Goal: Information Seeking & Learning: Learn about a topic

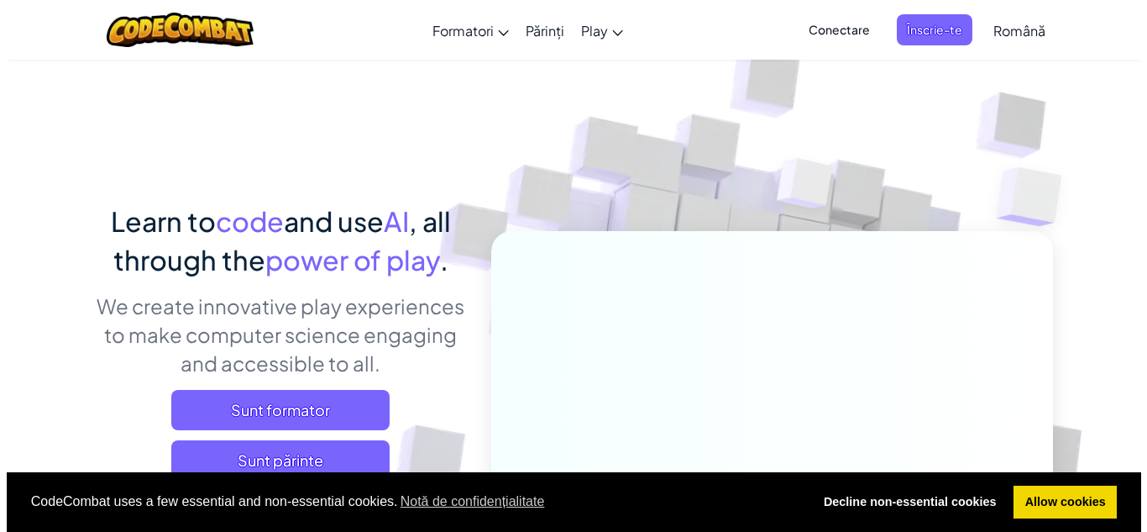
scroll to position [112, 0]
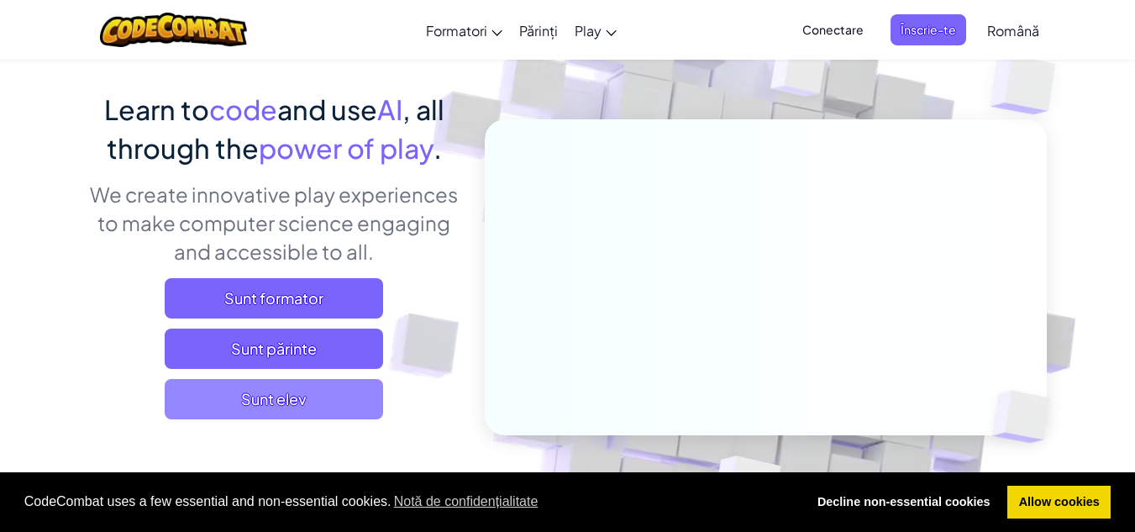
click at [336, 389] on span "Sunt elev" at bounding box center [274, 399] width 218 height 40
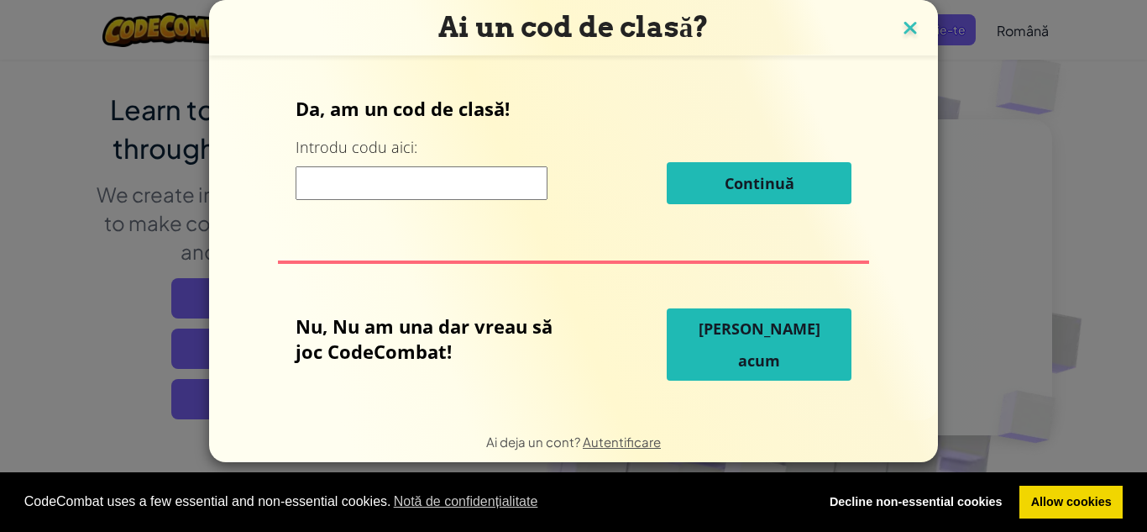
click at [896, 14] on h3 "Ai un cod de clasă?" at bounding box center [574, 27] width 704 height 34
click at [914, 31] on img at bounding box center [911, 29] width 22 height 25
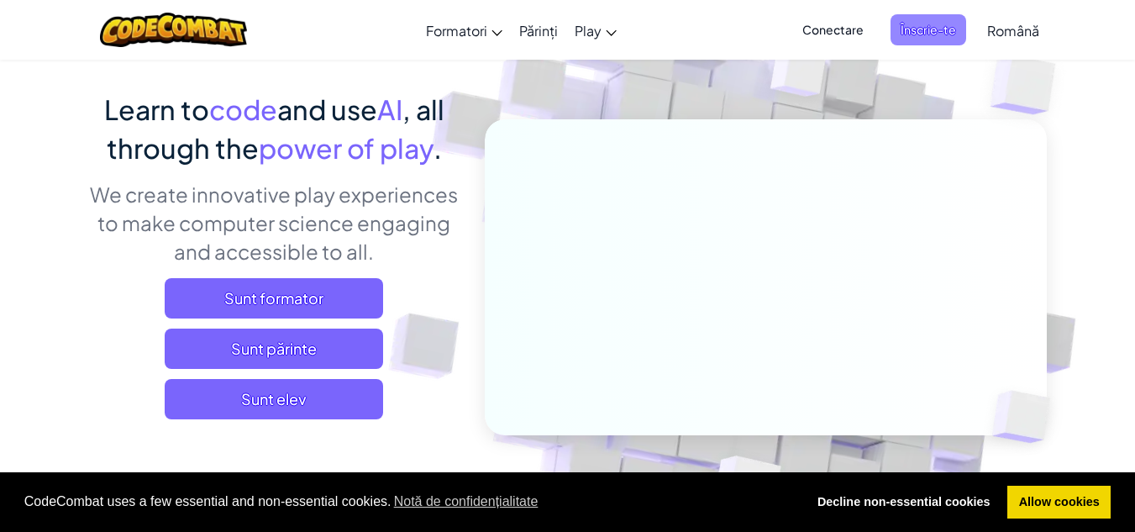
click at [931, 36] on span "Înscrie-te" at bounding box center [928, 29] width 76 height 31
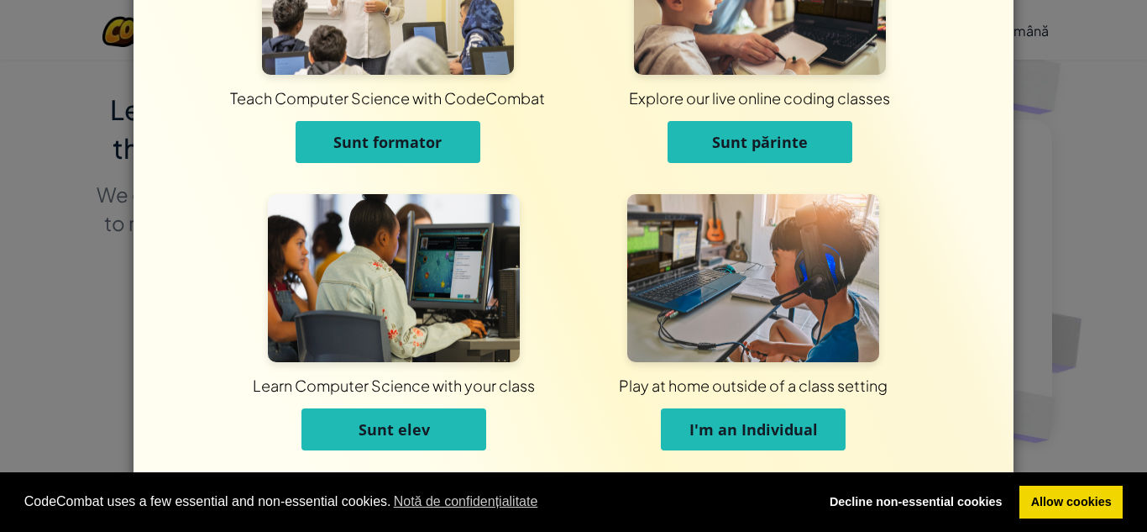
scroll to position [134, 0]
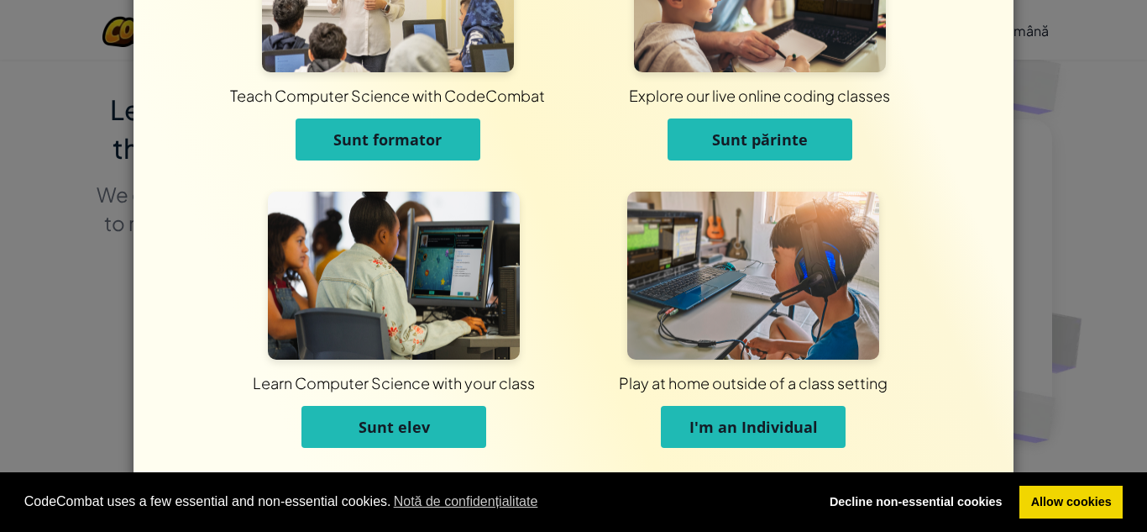
click at [752, 429] on span "I'm an Individual" at bounding box center [754, 427] width 129 height 20
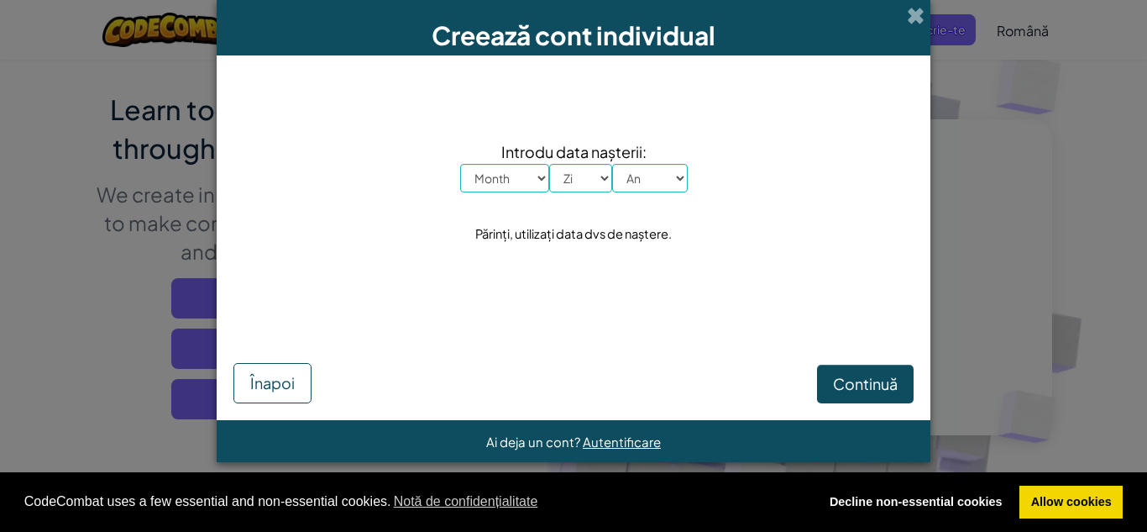
scroll to position [0, 0]
click at [665, 176] on select "An 2025 2024 2023 2022 2021 2020 2019 2018 2017 2016 2015 2014 2013 2012 2011 2…" at bounding box center [650, 178] width 76 height 29
click at [664, 178] on select "An 2025 2024 2023 2022 2021 2020 2019 2018 2017 2016 2015 2014 2013 2012 2011 2…" at bounding box center [650, 178] width 76 height 29
select select "2008"
click at [612, 164] on select "An 2025 2024 2023 2022 2021 2020 2019 2018 2017 2016 2015 2014 2013 2012 2011 2…" at bounding box center [650, 178] width 76 height 29
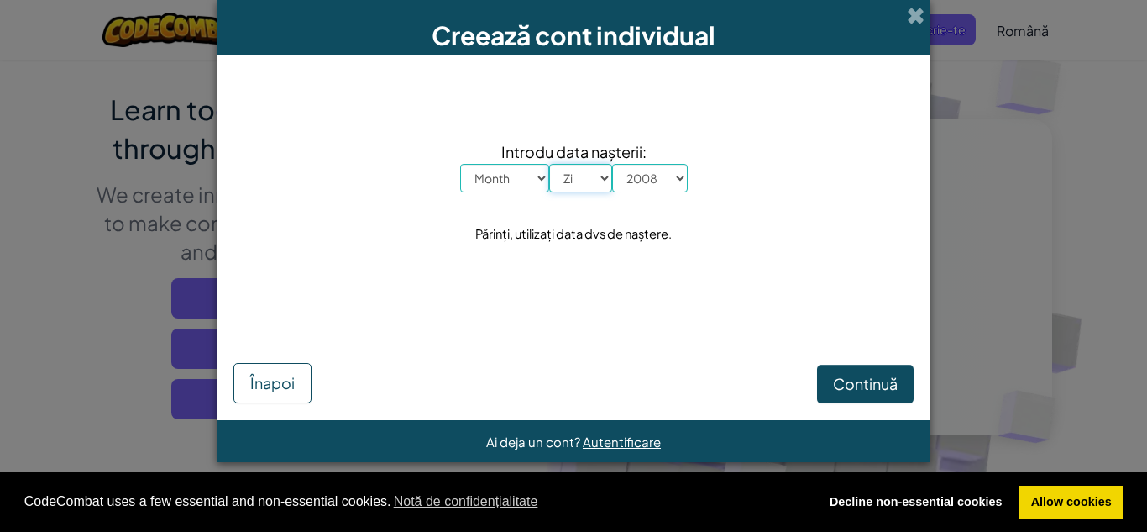
click at [583, 178] on select "Zi 1 2 3 4 5 6 7 8 9 10 11 12 13 14 15 16 17 18 19 20 21 22 23 24 25 26 27 28 2…" at bounding box center [580, 178] width 63 height 29
select select "11"
click at [549, 164] on select "Zi 1 2 3 4 5 6 7 8 9 10 11 12 13 14 15 16 17 18 19 20 21 22 23 24 25 26 27 28 2…" at bounding box center [580, 178] width 63 height 29
click at [517, 173] on select "Month Ianuarie February March April May June July August September October Nove…" at bounding box center [504, 178] width 89 height 29
select select "7"
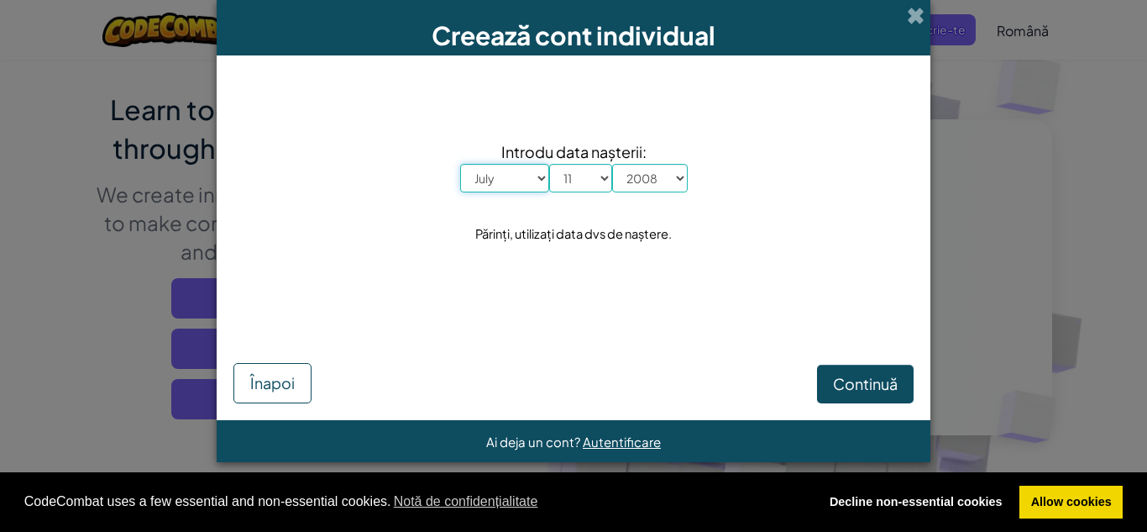
click at [460, 164] on select "Month Ianuarie February March April May June July August September October Nove…" at bounding box center [504, 178] width 89 height 29
click at [893, 380] on span "Continuă" at bounding box center [865, 383] width 65 height 19
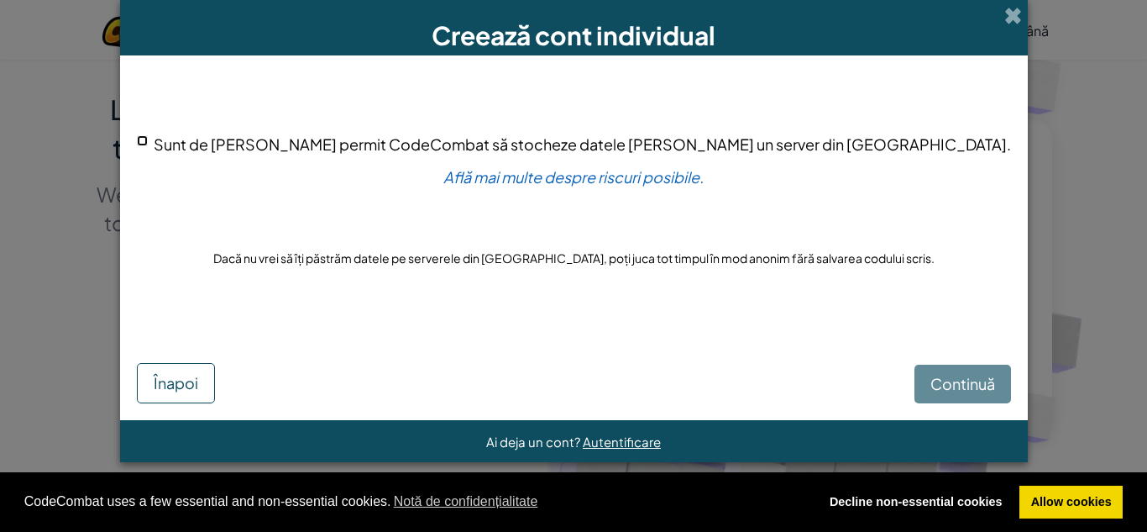
click at [148, 140] on input "Sunt de acord să permit CodeCombat să stocheze datele mele pe un server din SUA." at bounding box center [142, 140] width 11 height 11
checkbox input "true"
click at [931, 375] on span "Continuă" at bounding box center [963, 383] width 65 height 19
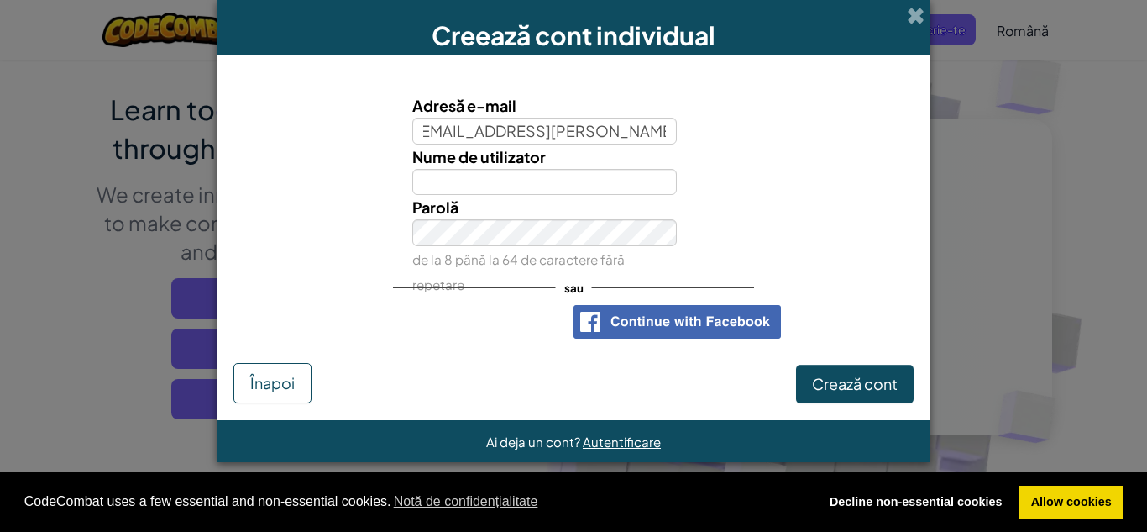
scroll to position [0, 18]
type input "[PERSON_NAME][EMAIL_ADDRESS][DOMAIN_NAME]"
click at [610, 180] on input "Nume de utilizator" at bounding box center [544, 182] width 265 height 27
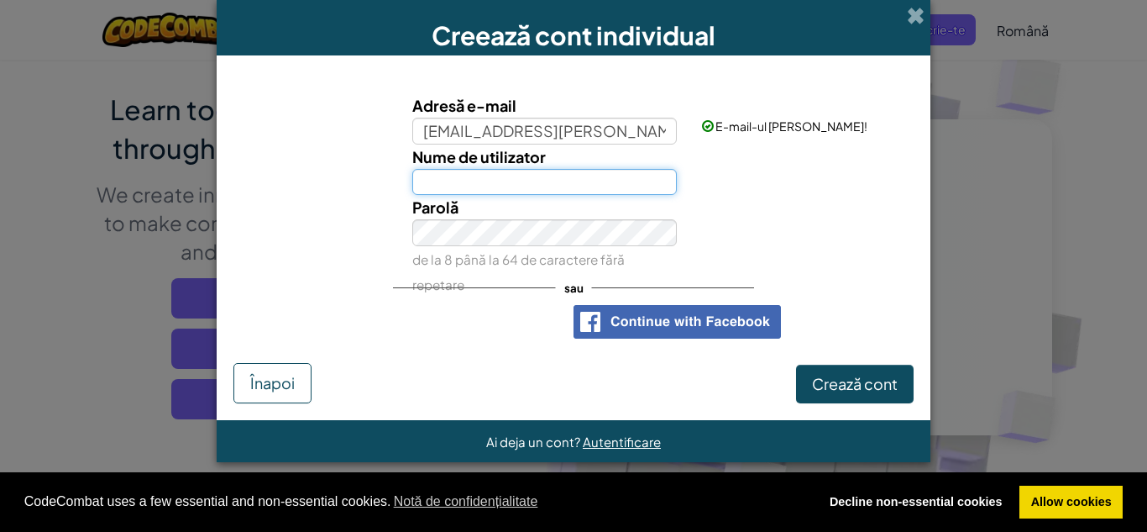
type input "e"
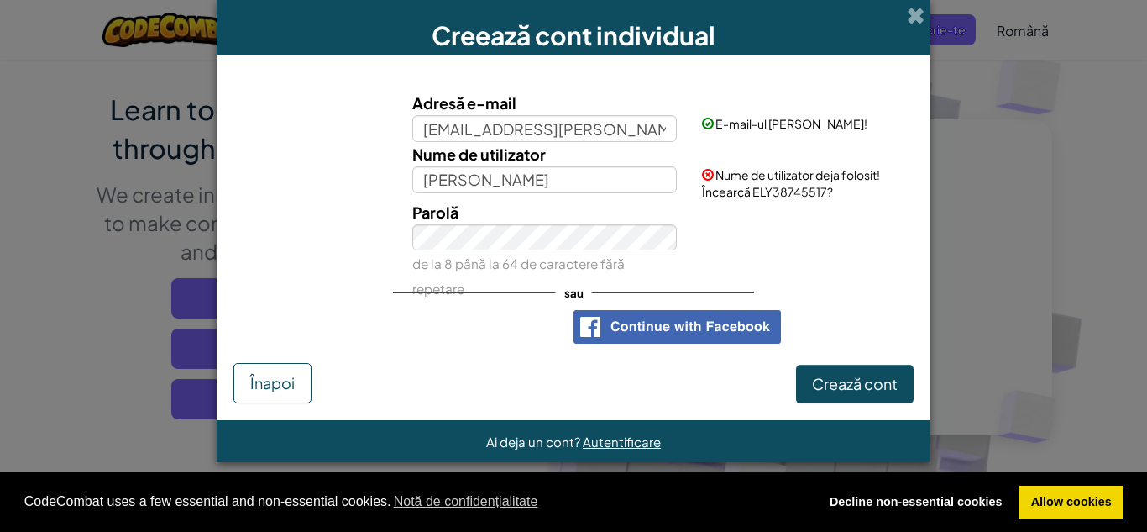
click at [810, 200] on div "Parolă de la 8 până la 64 de caractere fără repetare" at bounding box center [573, 251] width 697 height 102
click at [800, 199] on div "Nume de utilizator deja folosit! Încearcă ELY38745517?" at bounding box center [806, 171] width 233 height 58
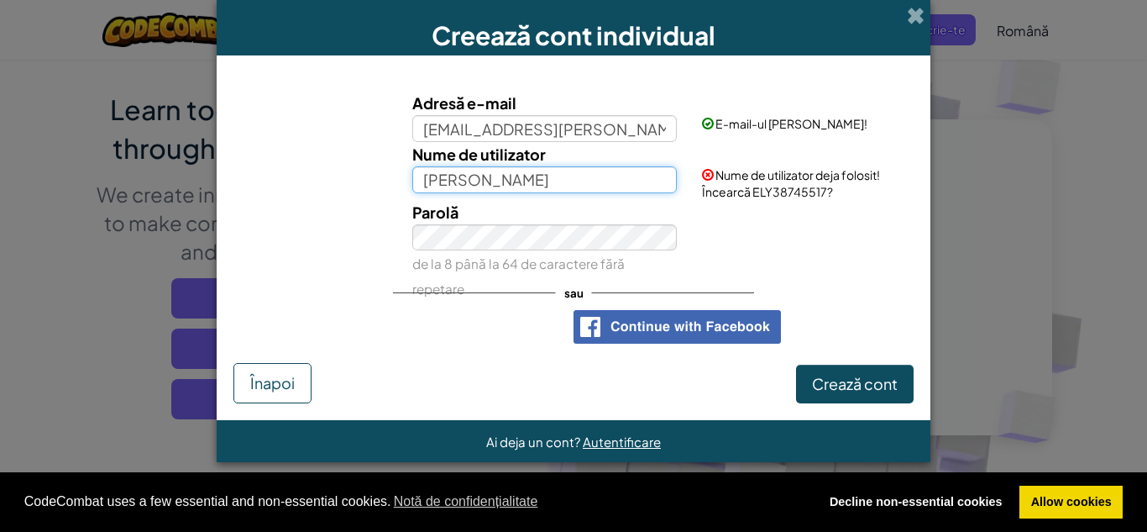
click at [544, 183] on input "ELY" at bounding box center [544, 179] width 265 height 27
type input "[PERSON_NAME]"
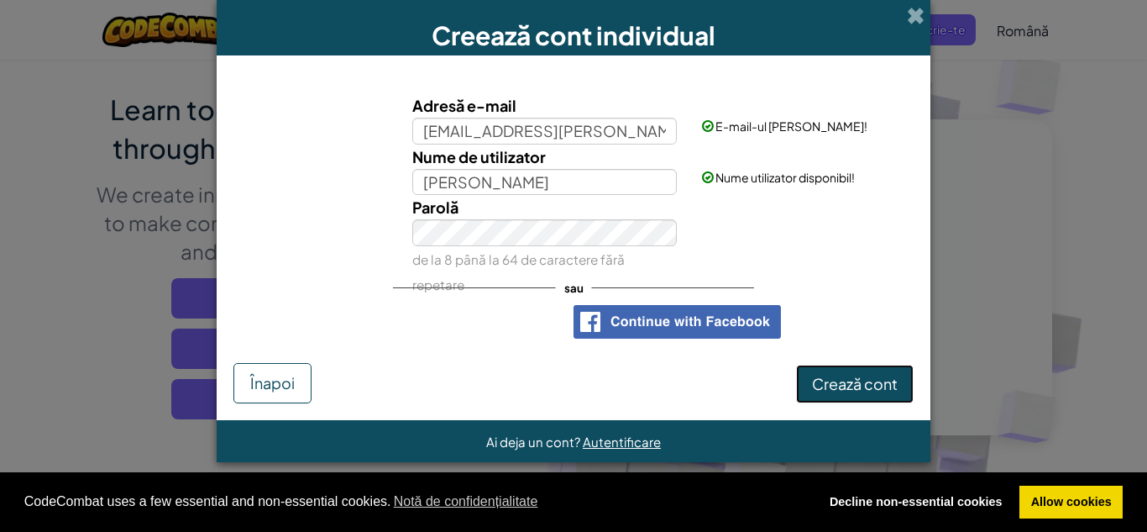
click at [863, 396] on button "Crează cont" at bounding box center [855, 384] width 118 height 39
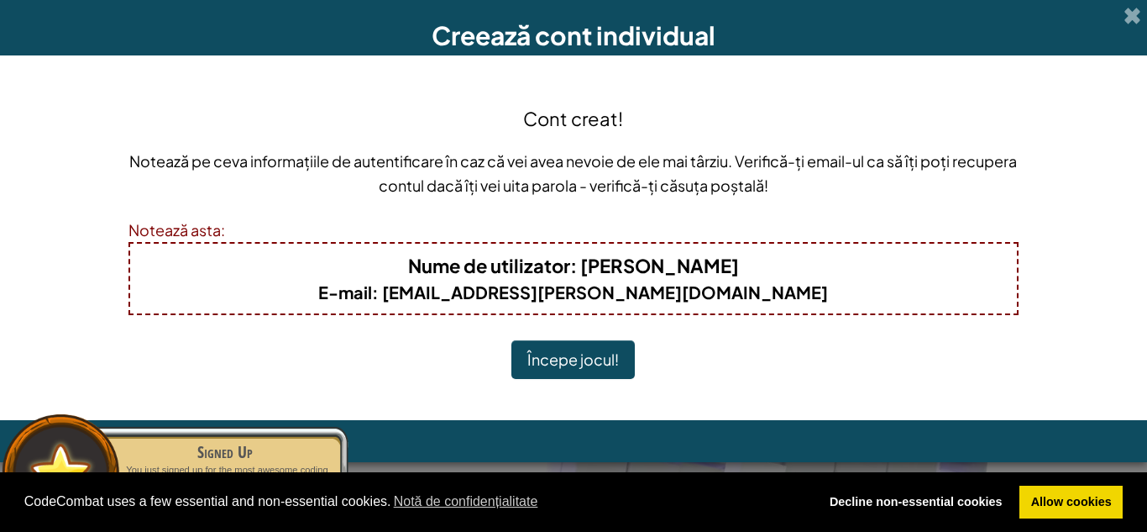
click at [606, 354] on button "Începe jocul!" at bounding box center [572, 359] width 123 height 39
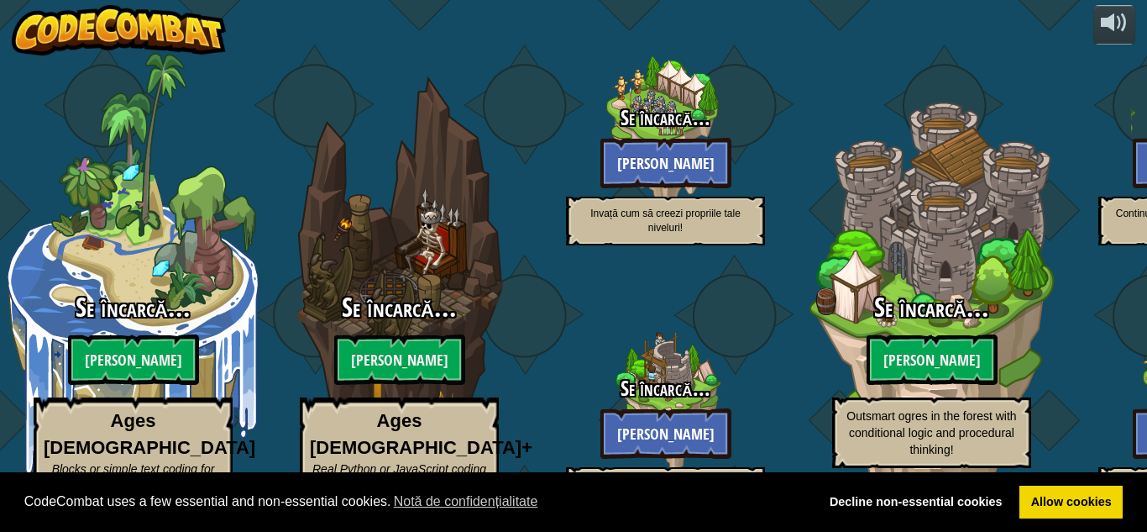
select select "ro"
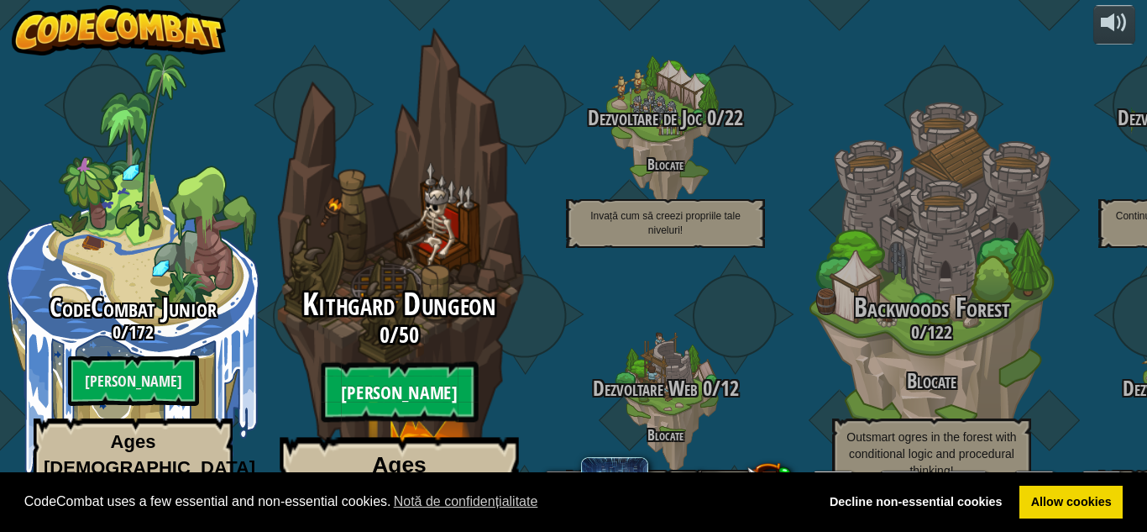
click at [405, 362] on btn "[PERSON_NAME]" at bounding box center [399, 392] width 157 height 60
select select "ro"
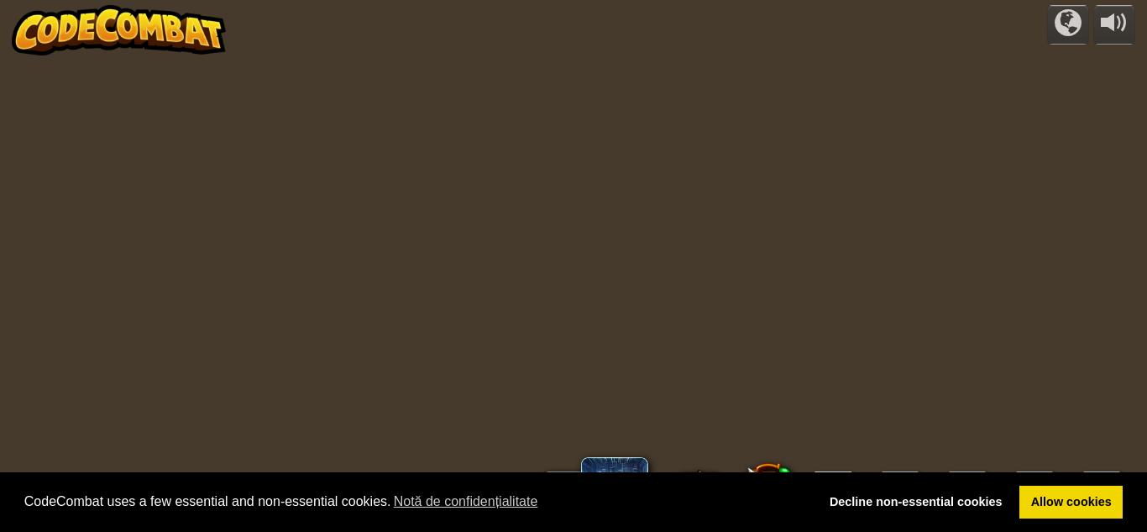
select select "ro"
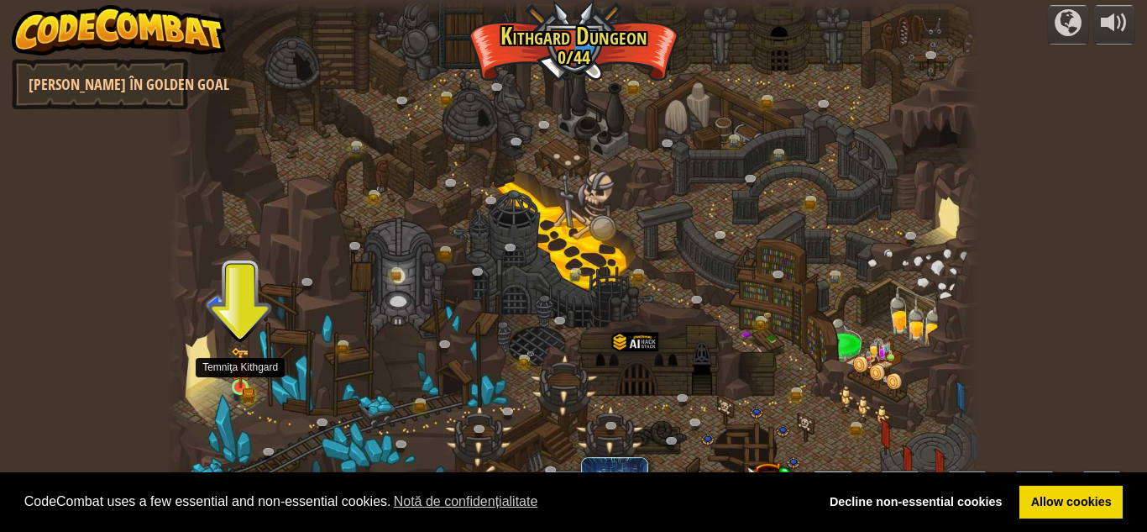
click at [248, 378] on img at bounding box center [240, 368] width 19 height 42
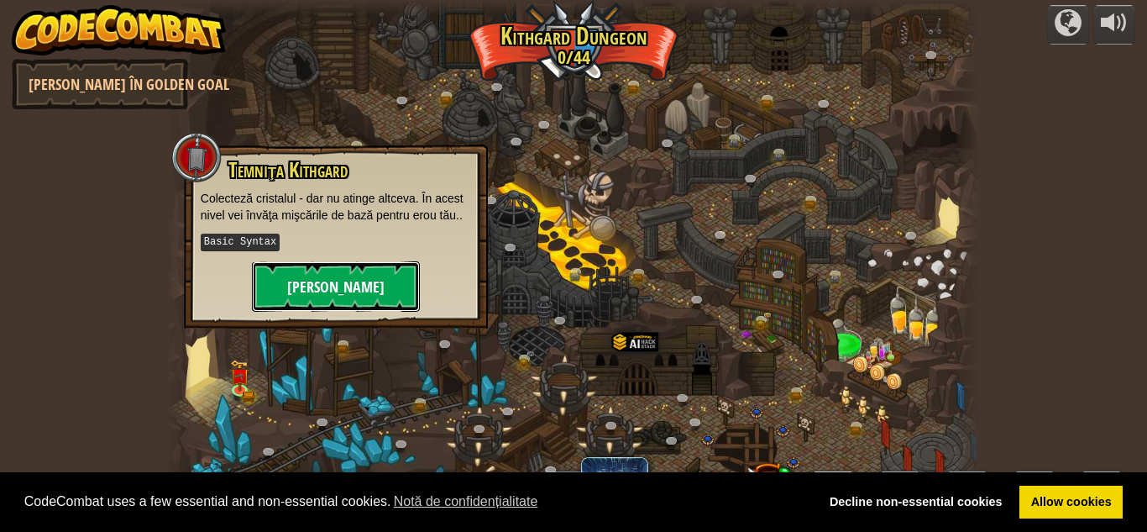
click at [388, 282] on button "[PERSON_NAME]" at bounding box center [336, 286] width 168 height 50
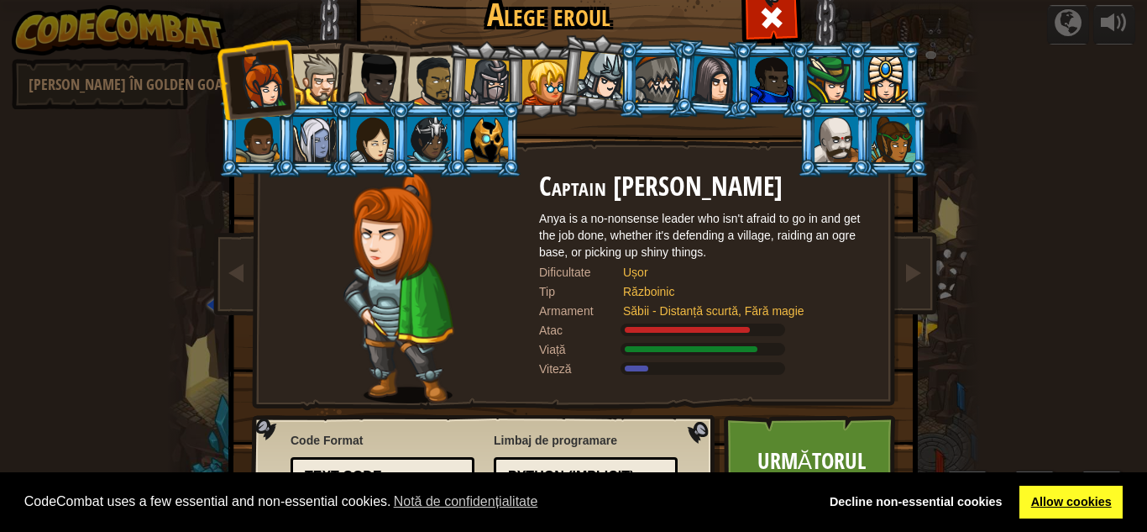
click at [1079, 511] on link "Allow cookies" at bounding box center [1071, 502] width 103 height 34
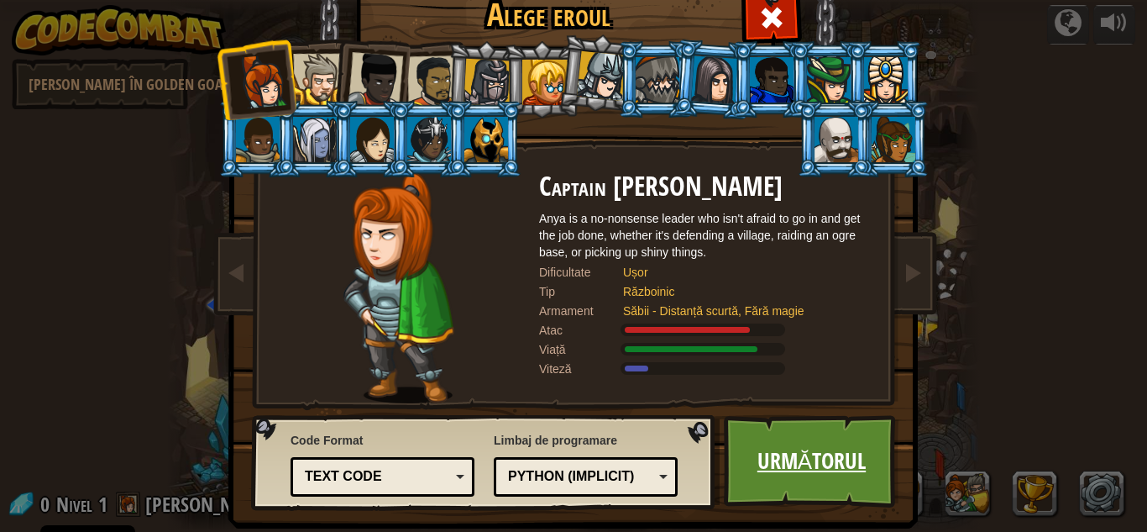
click at [797, 458] on link "Următorul" at bounding box center [812, 461] width 176 height 92
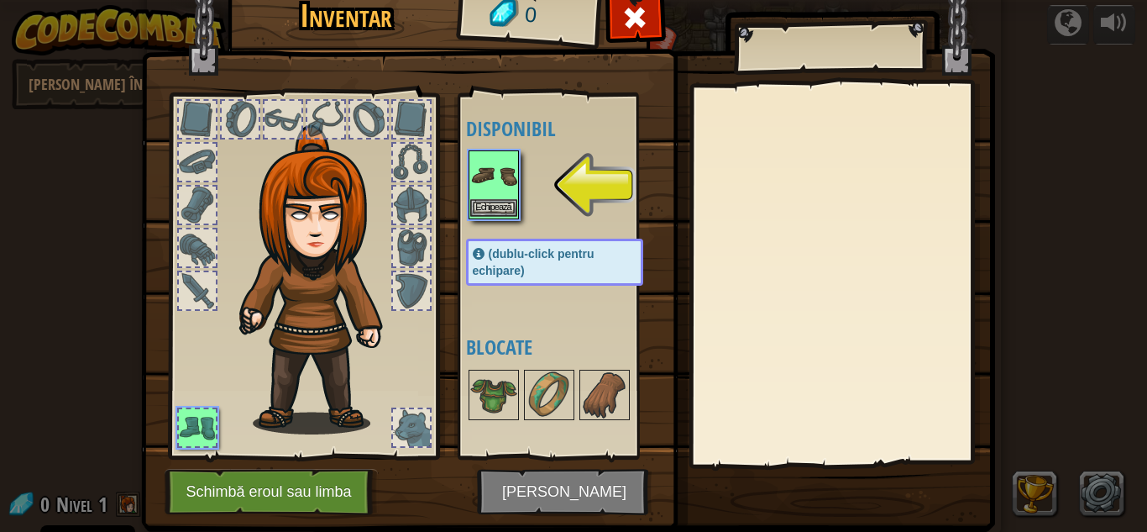
click at [487, 178] on img at bounding box center [493, 175] width 47 height 47
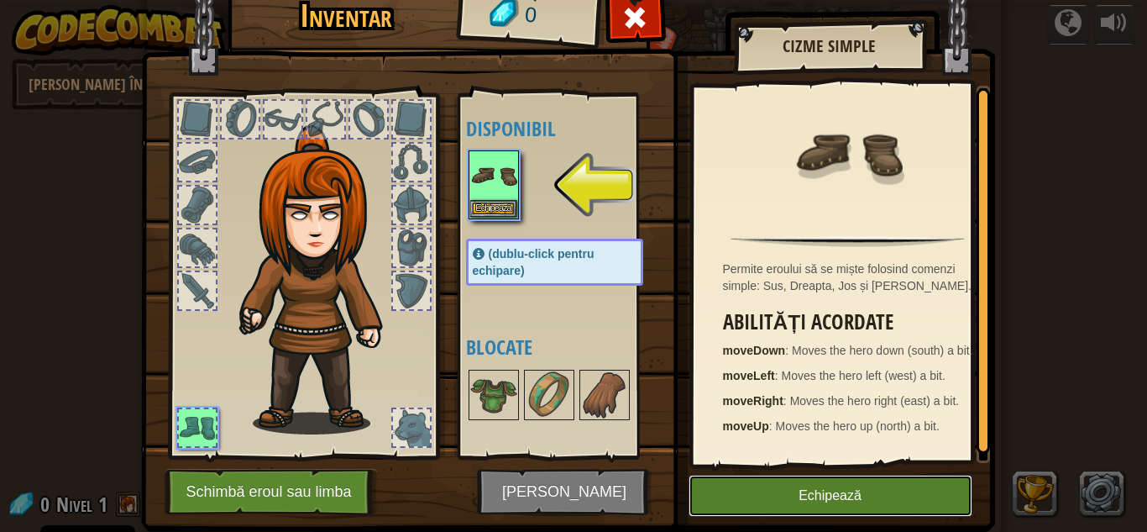
click at [847, 511] on button "Echipează" at bounding box center [831, 496] width 284 height 42
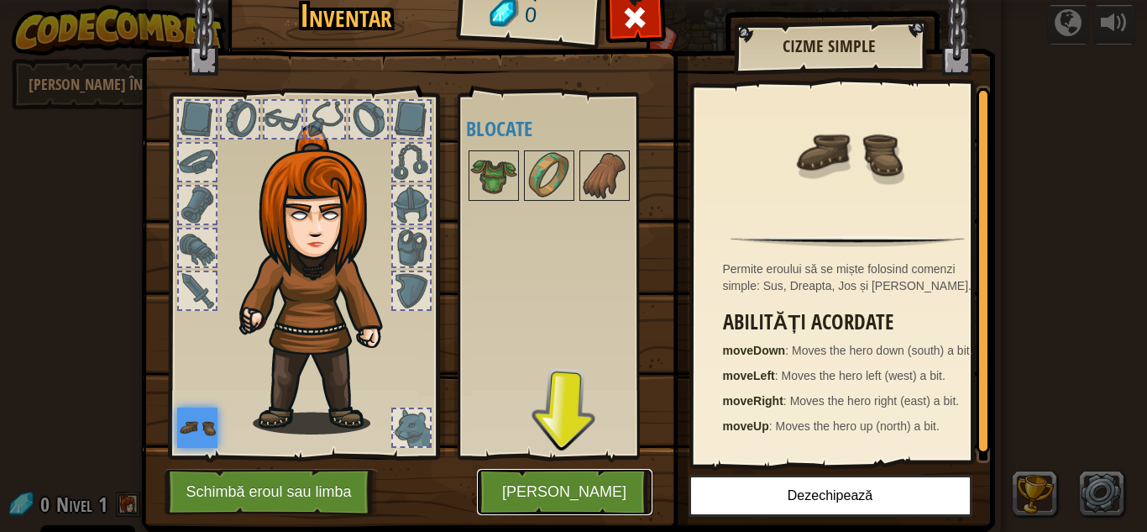
click at [585, 486] on button "[PERSON_NAME]" at bounding box center [565, 492] width 176 height 46
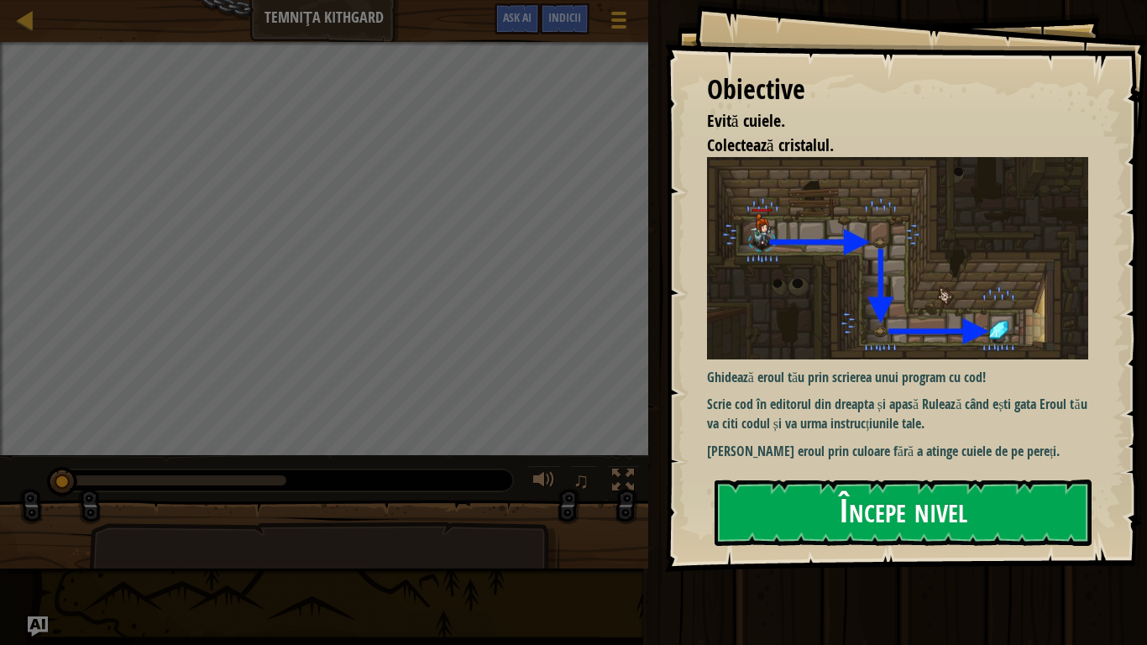
click at [884, 513] on button "Începe nivel" at bounding box center [903, 513] width 377 height 66
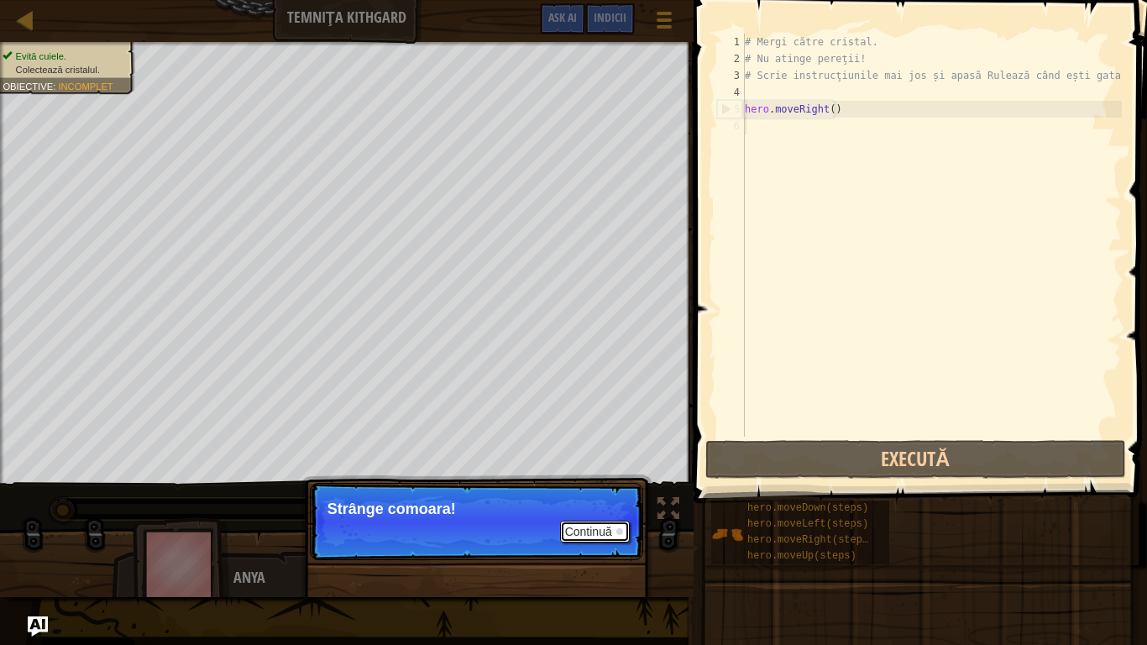
click at [600, 531] on button "Continuă" at bounding box center [595, 532] width 70 height 22
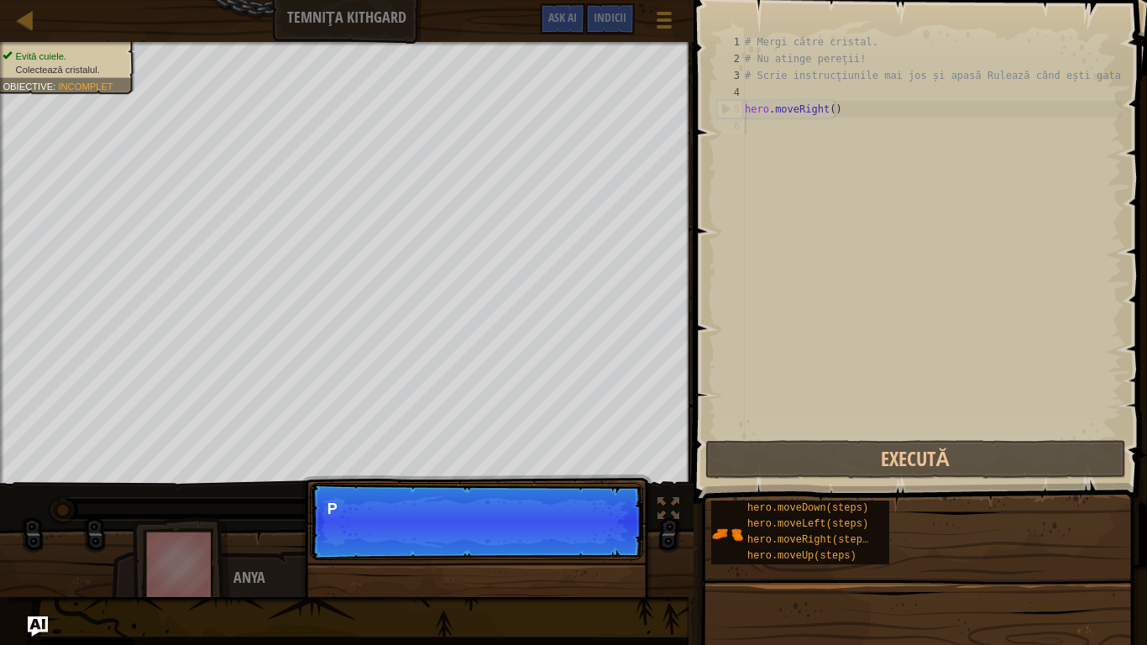
scroll to position [8, 0]
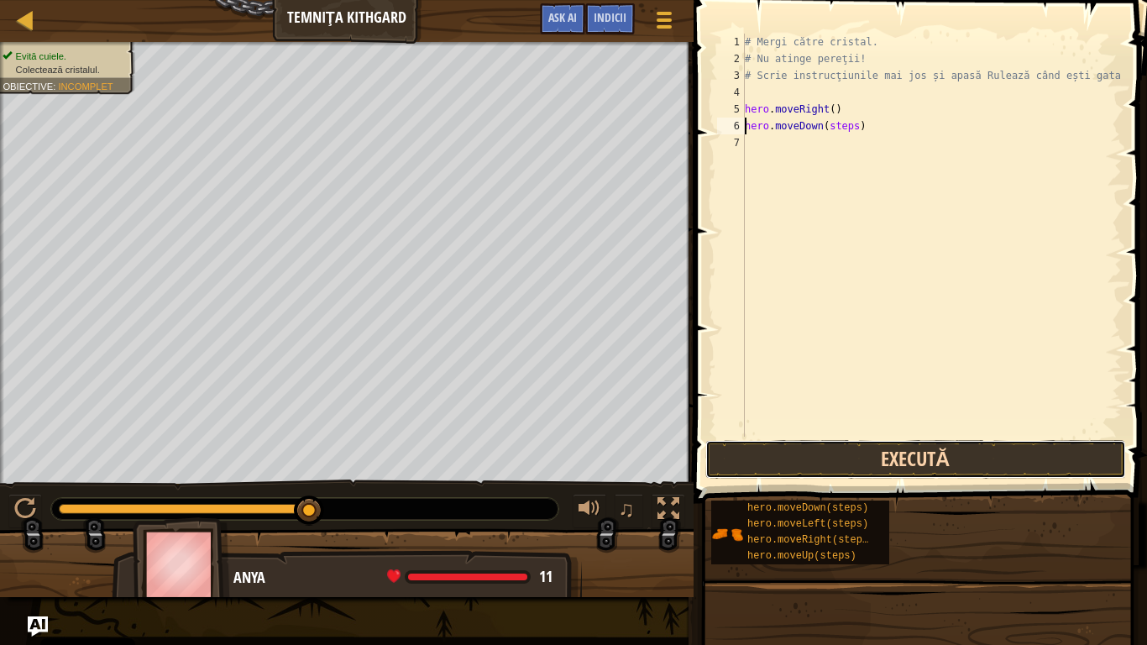
click at [936, 467] on button "Execută" at bounding box center [916, 459] width 421 height 39
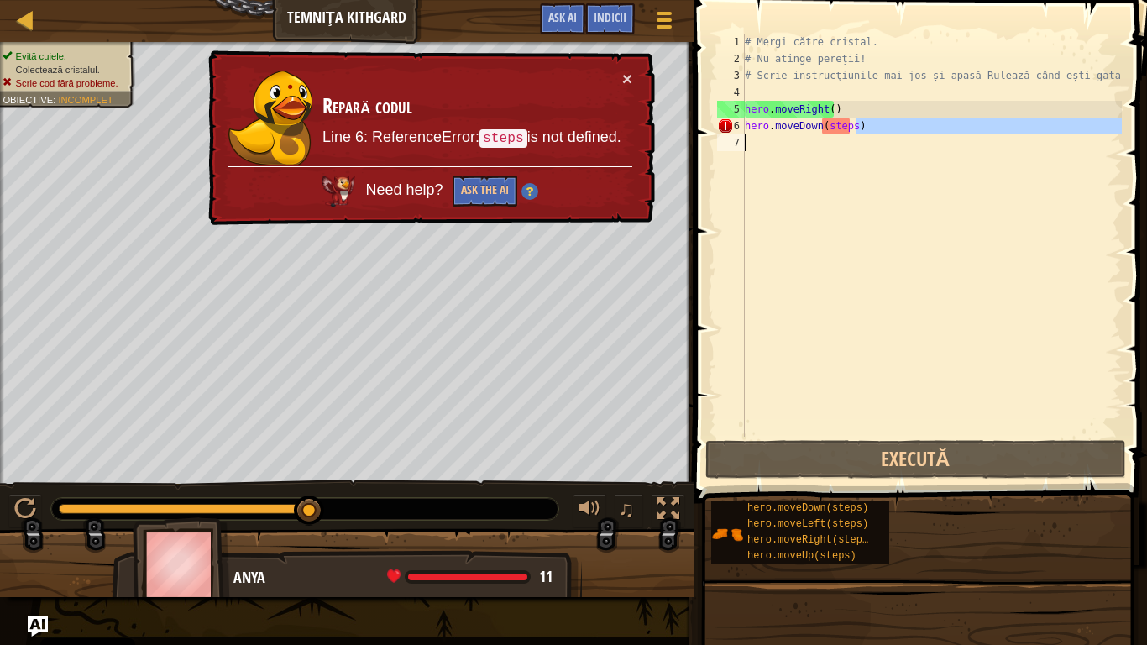
drag, startPoint x: 889, startPoint y: 132, endPoint x: 885, endPoint y: 179, distance: 47.2
click at [885, 179] on div "# Mergi către cristal. # Nu atinge pereţii! # Scrie instrucţiunile mai jos și a…" at bounding box center [932, 252] width 380 height 437
drag, startPoint x: 749, startPoint y: 123, endPoint x: 808, endPoint y: 146, distance: 63.3
click at [808, 146] on div "# Mergi către cristal. # Nu atinge pereţii! # Scrie instrucţiunile mai jos și a…" at bounding box center [932, 252] width 380 height 437
click at [852, 127] on div "# Mergi către cristal. # Nu atinge pereţii! # Scrie instrucţiunile mai jos și a…" at bounding box center [932, 235] width 380 height 403
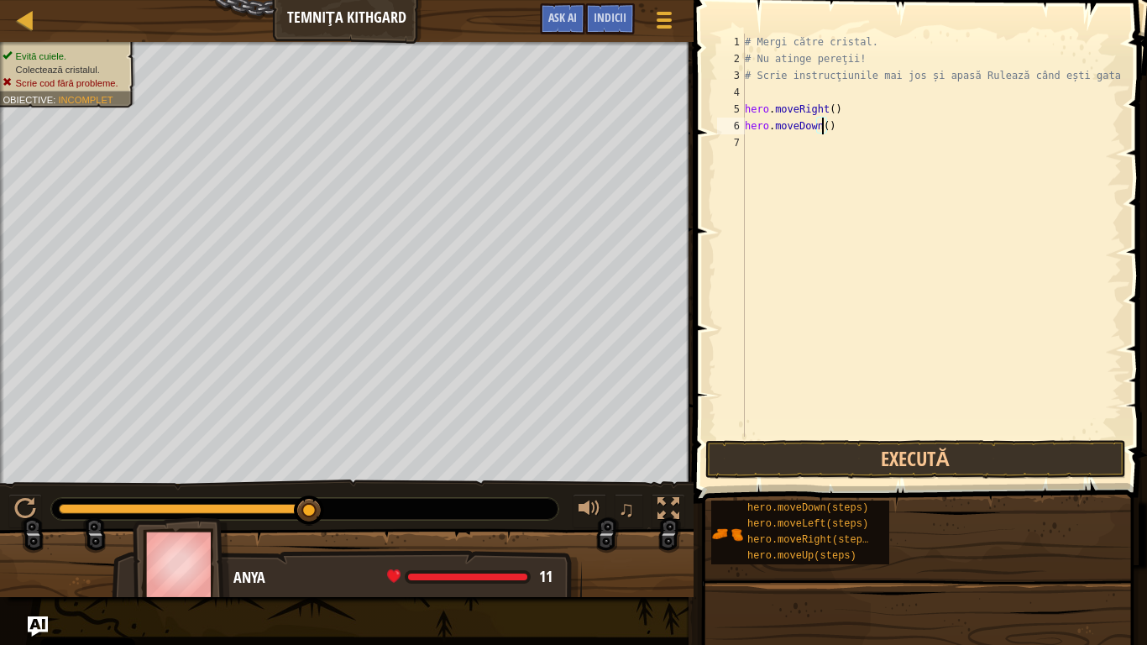
type textarea "hero.moveDown(1)"
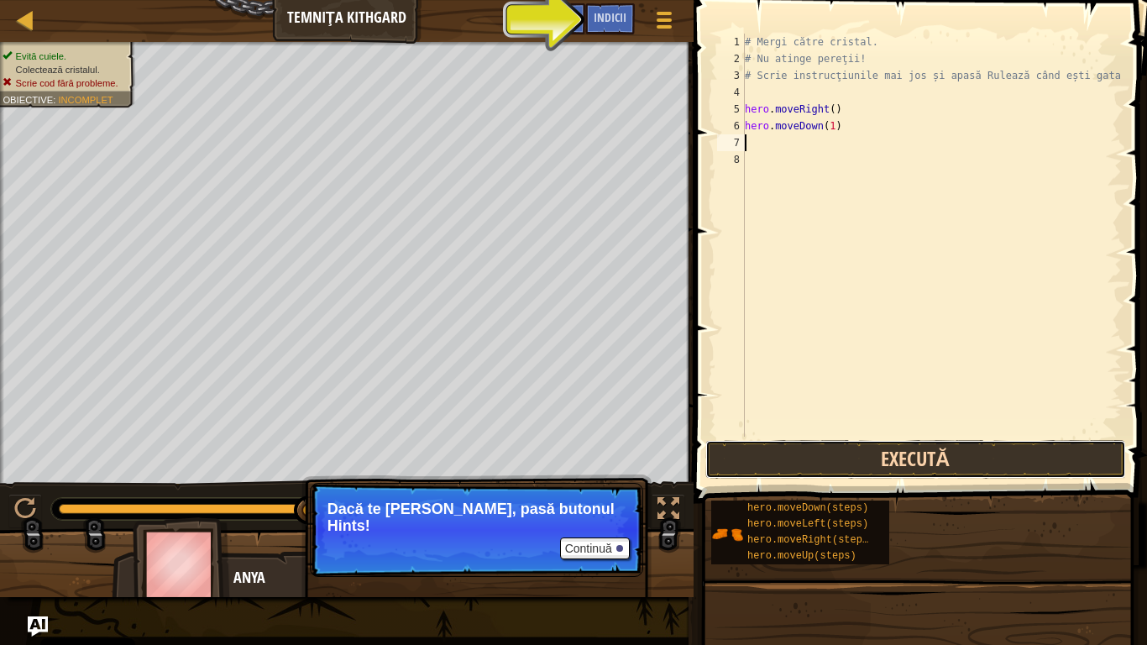
click at [927, 453] on button "Execută" at bounding box center [916, 459] width 421 height 39
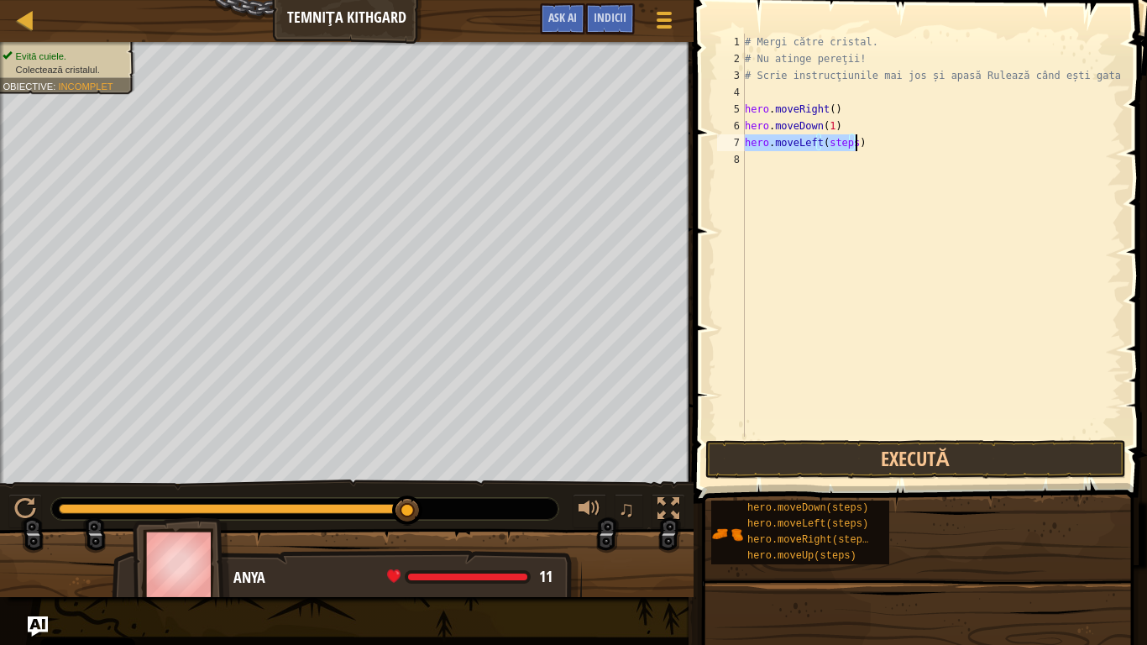
click at [851, 142] on div "# Mergi către cristal. # Nu atinge pereţii! # Scrie instrucţiunile mai jos și a…" at bounding box center [932, 235] width 380 height 403
click at [978, 446] on button "Execută" at bounding box center [916, 459] width 421 height 39
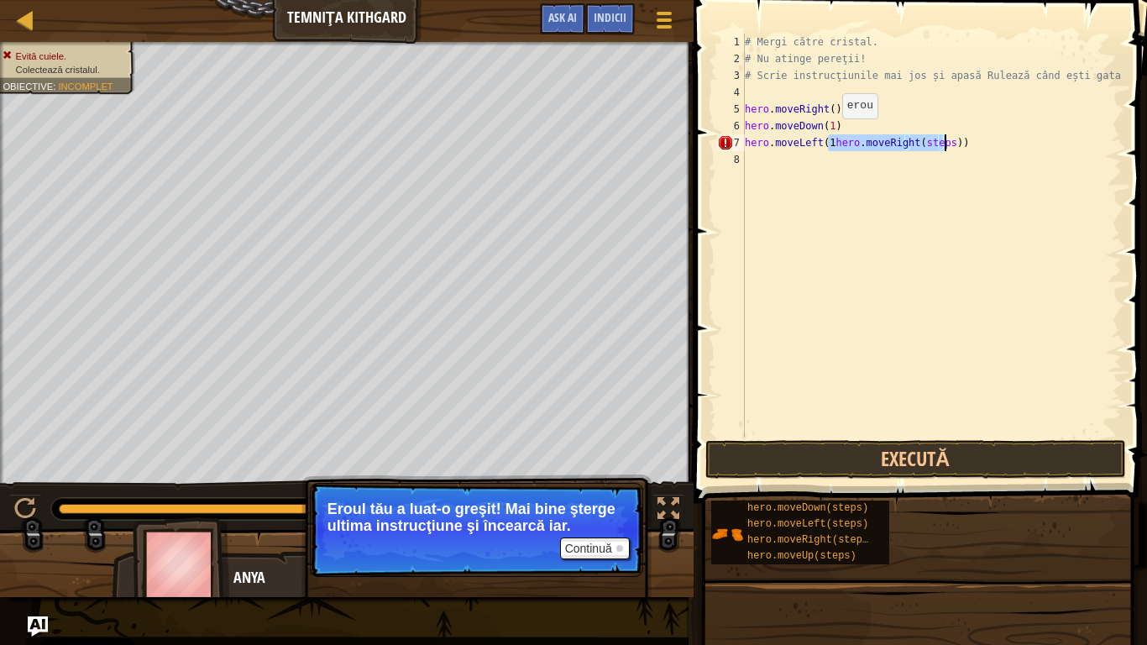
click at [828, 135] on div "# Mergi către cristal. # Nu atinge pereţii! # Scrie instrucţiunile mai jos și a…" at bounding box center [932, 235] width 380 height 403
click at [853, 138] on div "# Mergi către cristal. # Nu atinge pereţii! # Scrie instrucţiunile mai jos și a…" at bounding box center [932, 252] width 380 height 437
type textarea "hero.moveRight(1))"
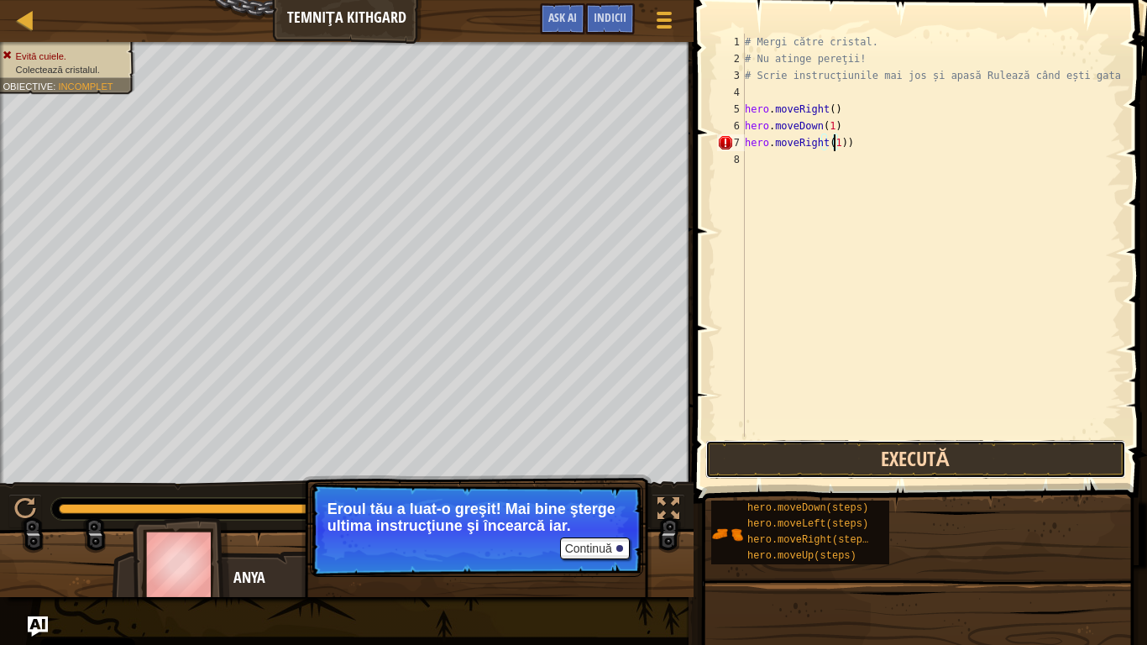
click at [957, 462] on button "Execută" at bounding box center [916, 459] width 421 height 39
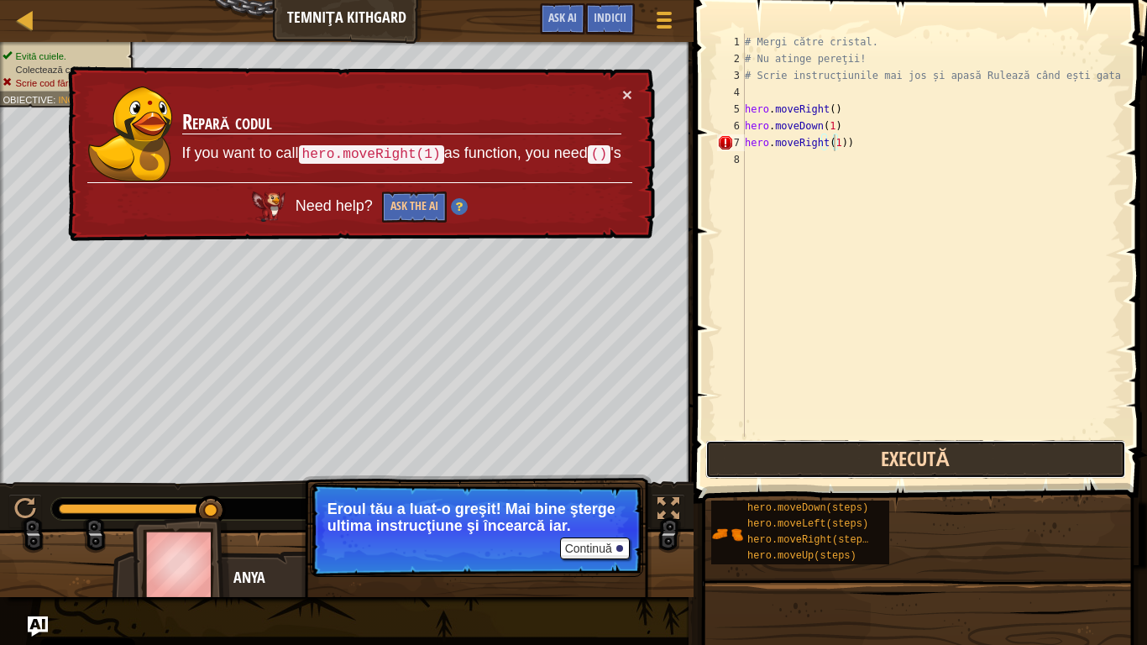
click at [894, 448] on button "Execută" at bounding box center [916, 459] width 421 height 39
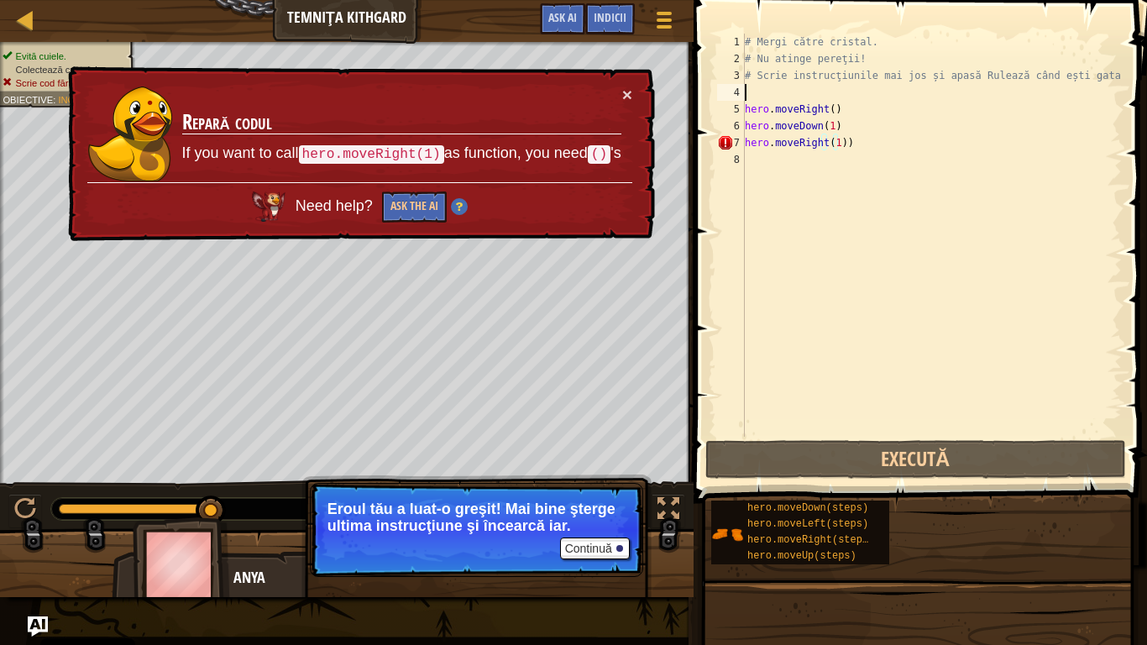
click at [888, 87] on div "# Mergi către cristal. # Nu atinge pereţii! # Scrie instrucţiunile mai jos și a…" at bounding box center [932, 252] width 380 height 437
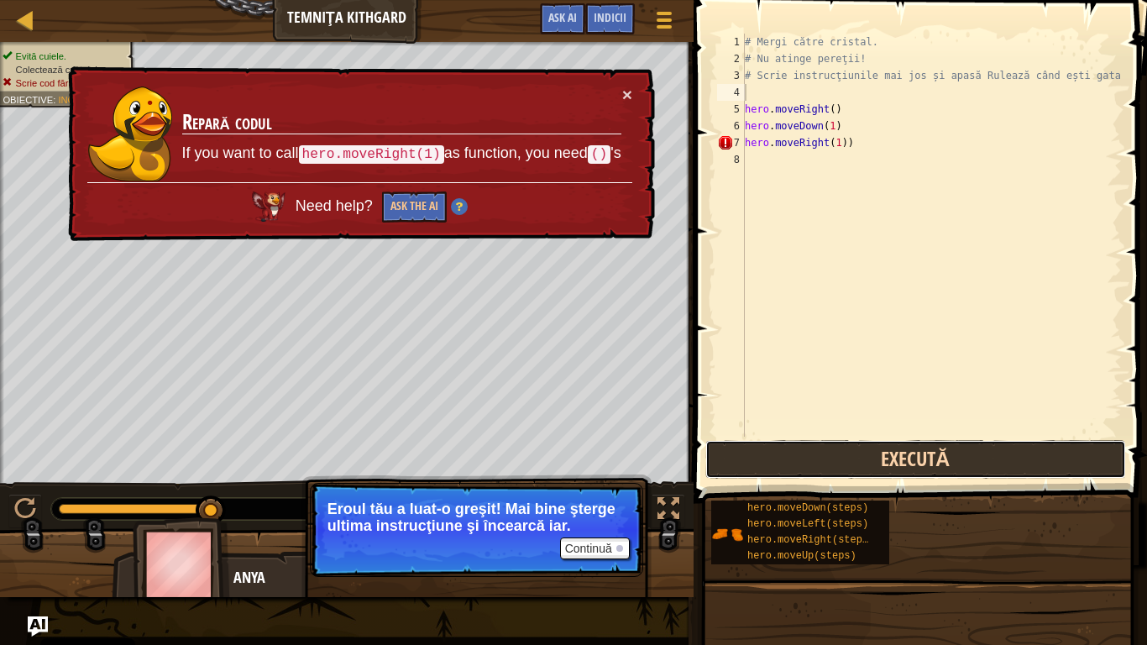
click at [926, 473] on button "Execută" at bounding box center [916, 459] width 421 height 39
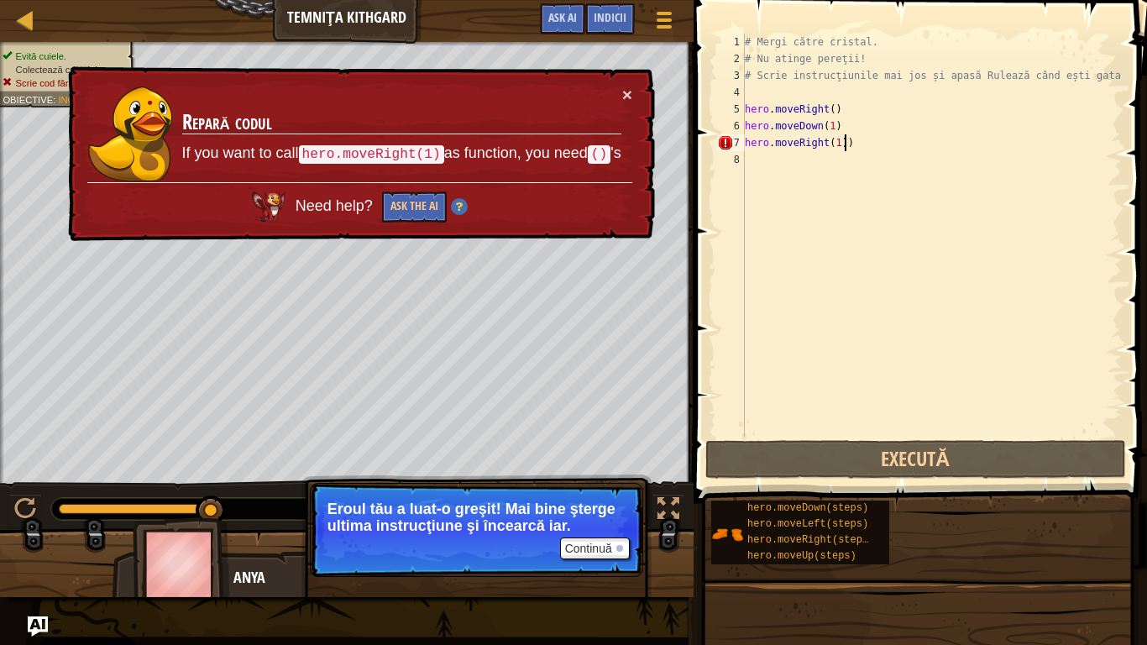
click at [852, 146] on div "# Mergi către cristal. # Nu atinge pereţii! # Scrie instrucţiunile mai jos și a…" at bounding box center [932, 252] width 380 height 437
type textarea "hero.moveRight(1)"
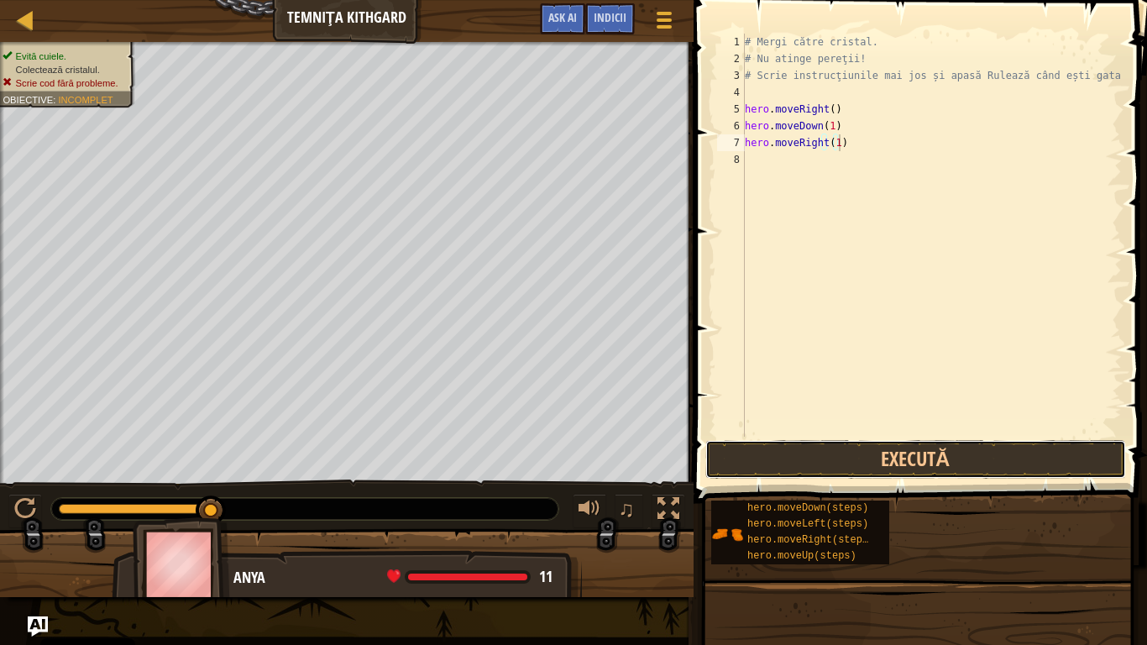
click at [968, 453] on button "Execută" at bounding box center [916, 459] width 421 height 39
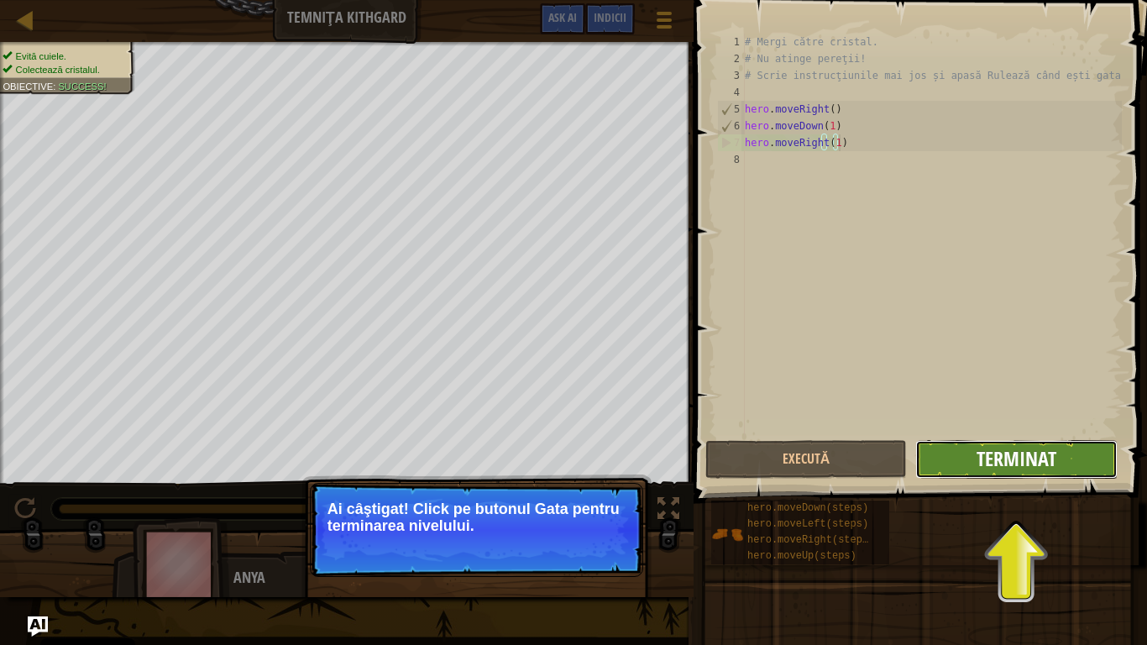
click at [1046, 451] on span "Terminat" at bounding box center [1017, 458] width 80 height 27
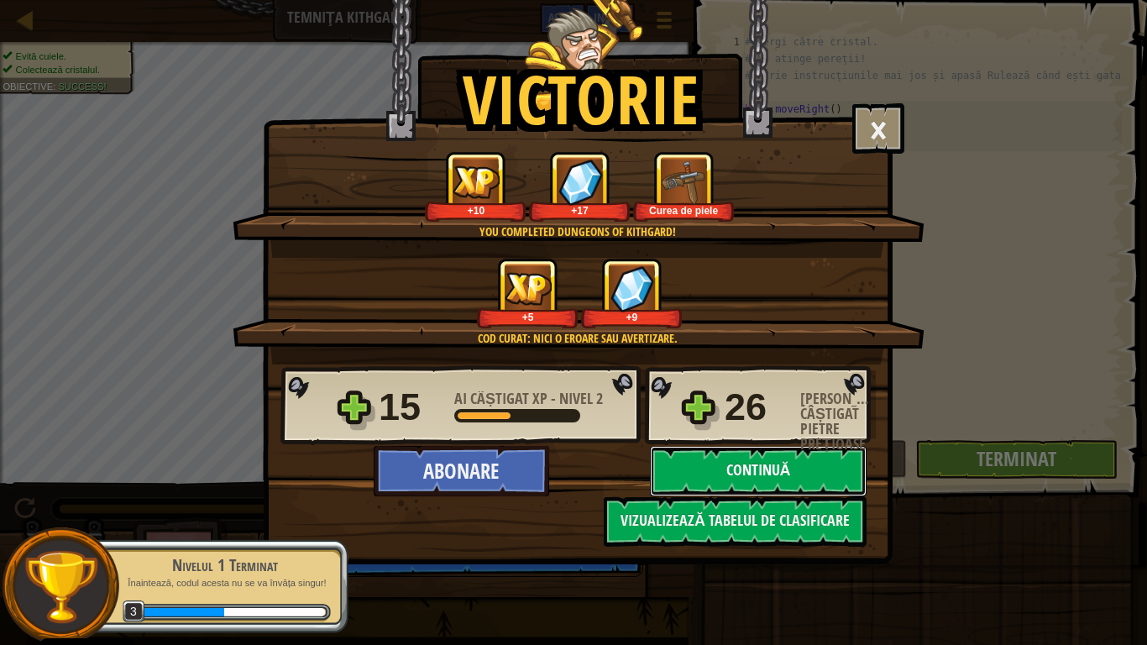
click at [800, 477] on button "Continuă" at bounding box center [758, 471] width 217 height 50
select select "ro"
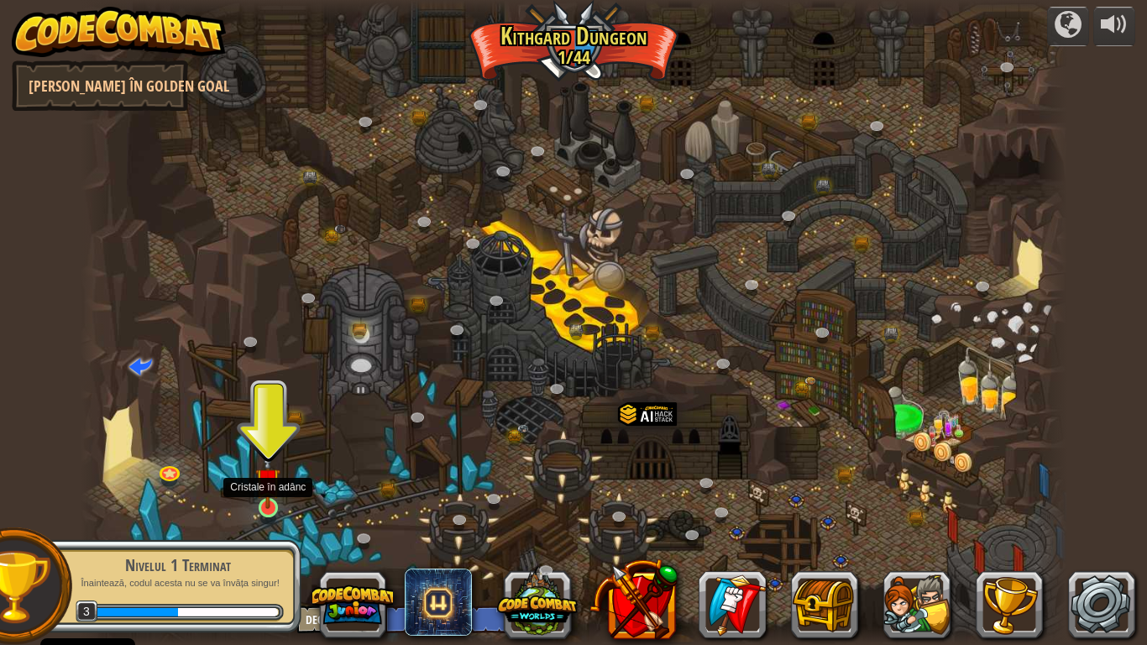
click at [263, 491] on img at bounding box center [267, 480] width 25 height 57
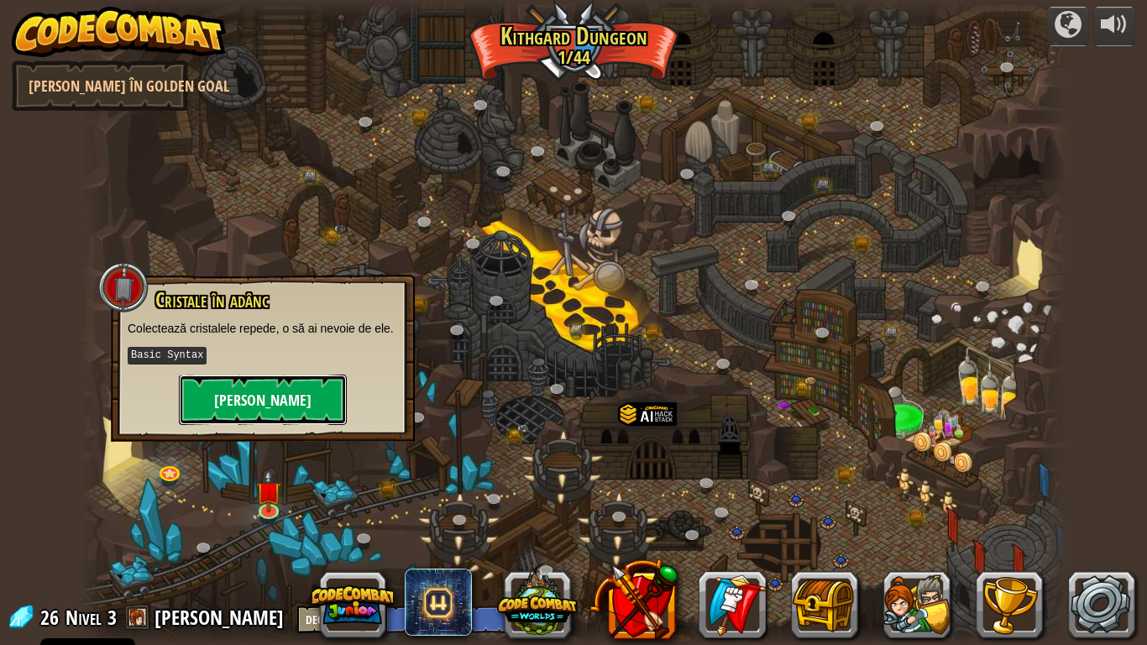
click at [289, 388] on button "[PERSON_NAME]" at bounding box center [263, 400] width 168 height 50
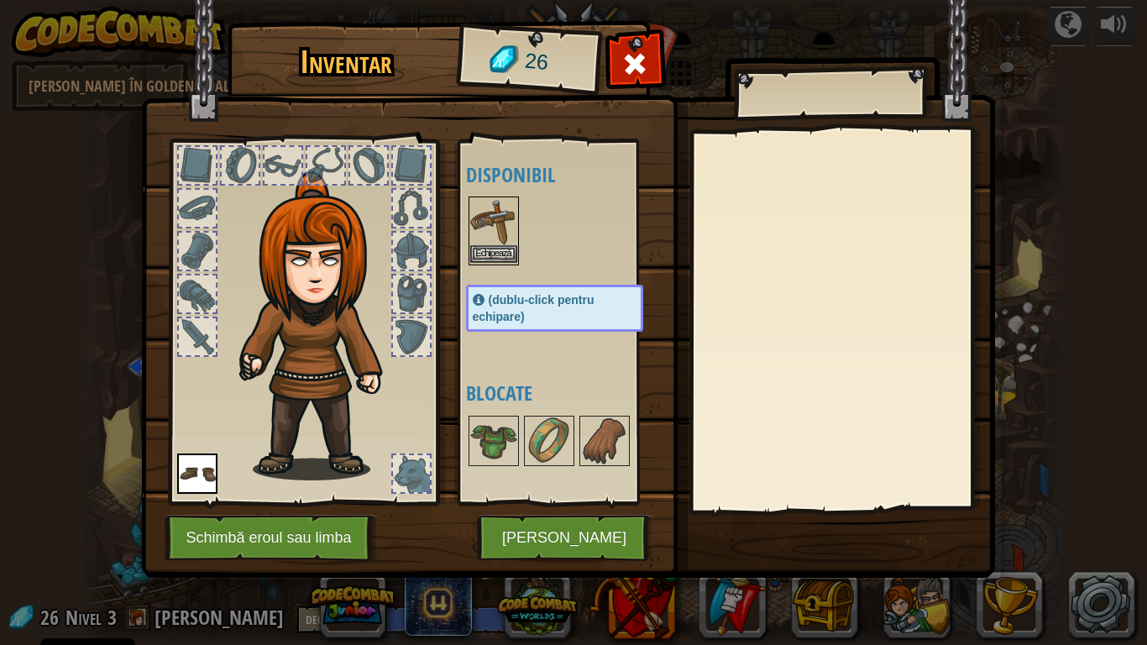
click at [504, 228] on img at bounding box center [493, 221] width 47 height 47
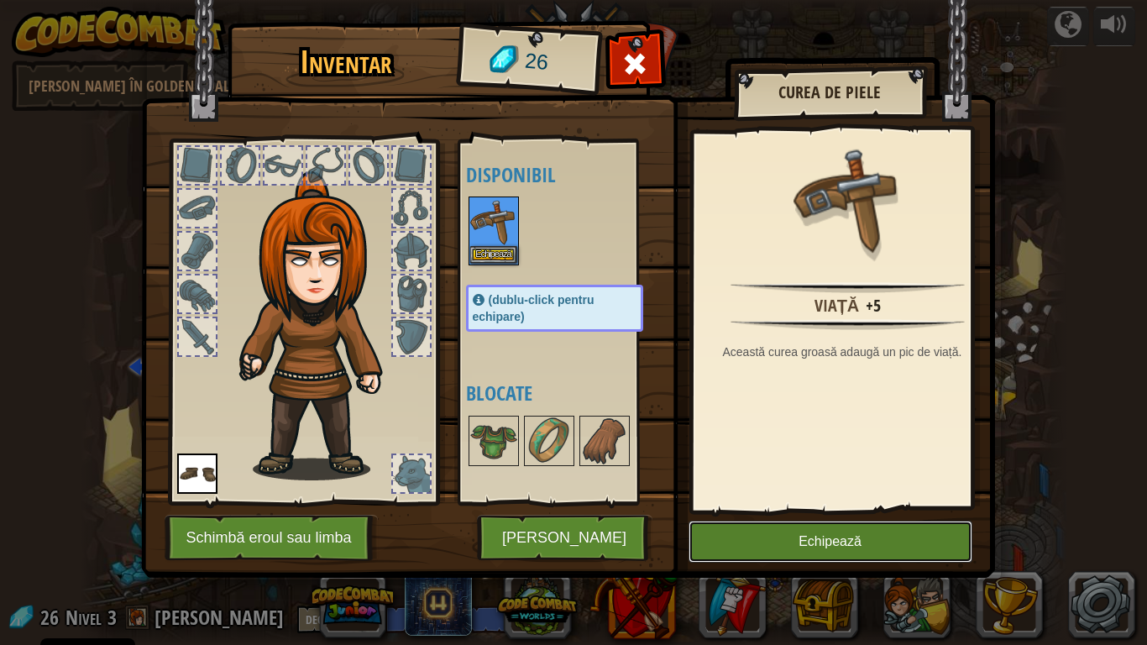
click at [826, 531] on button "Echipează" at bounding box center [831, 542] width 284 height 42
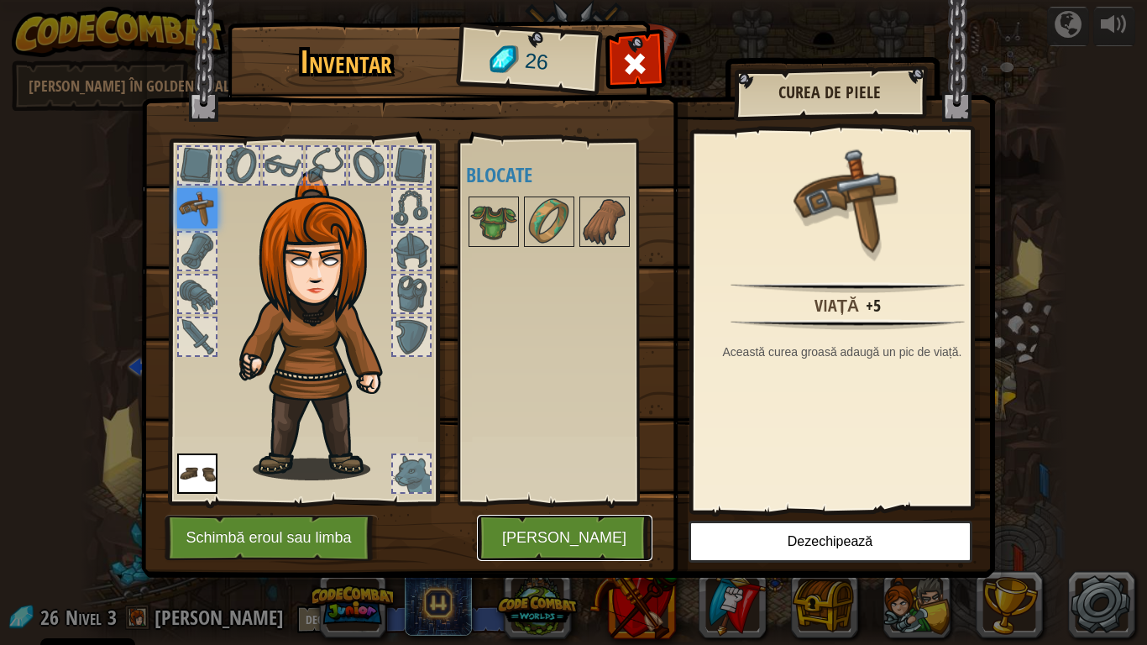
click at [580, 531] on button "[PERSON_NAME]" at bounding box center [565, 538] width 176 height 46
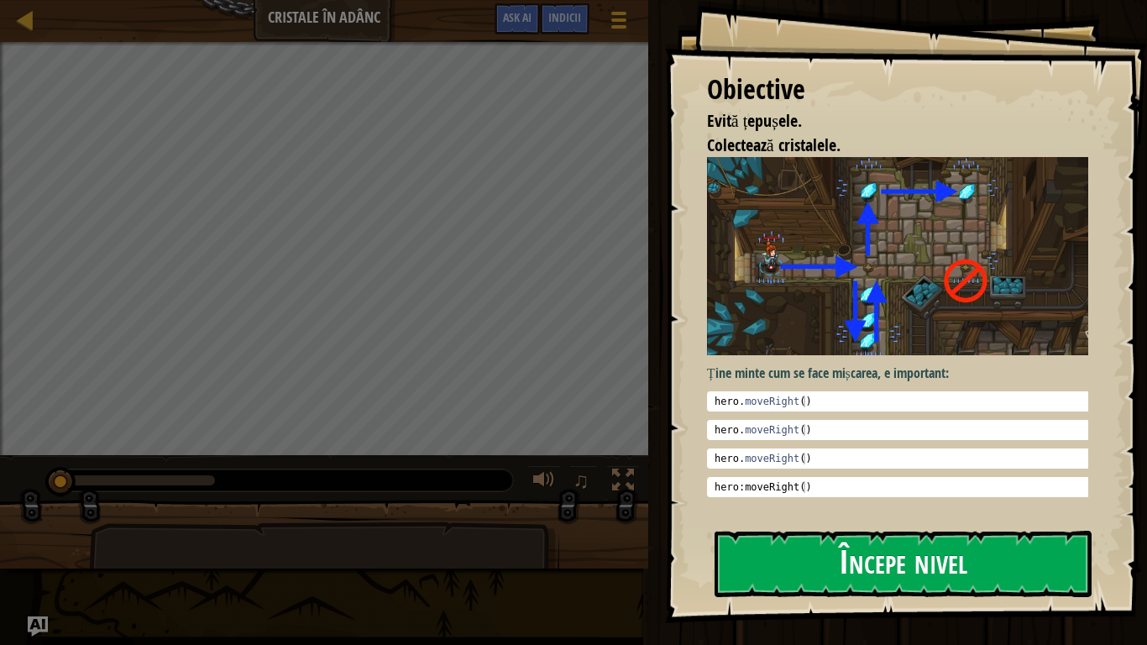
click at [900, 531] on button "Începe nivel" at bounding box center [903, 564] width 377 height 66
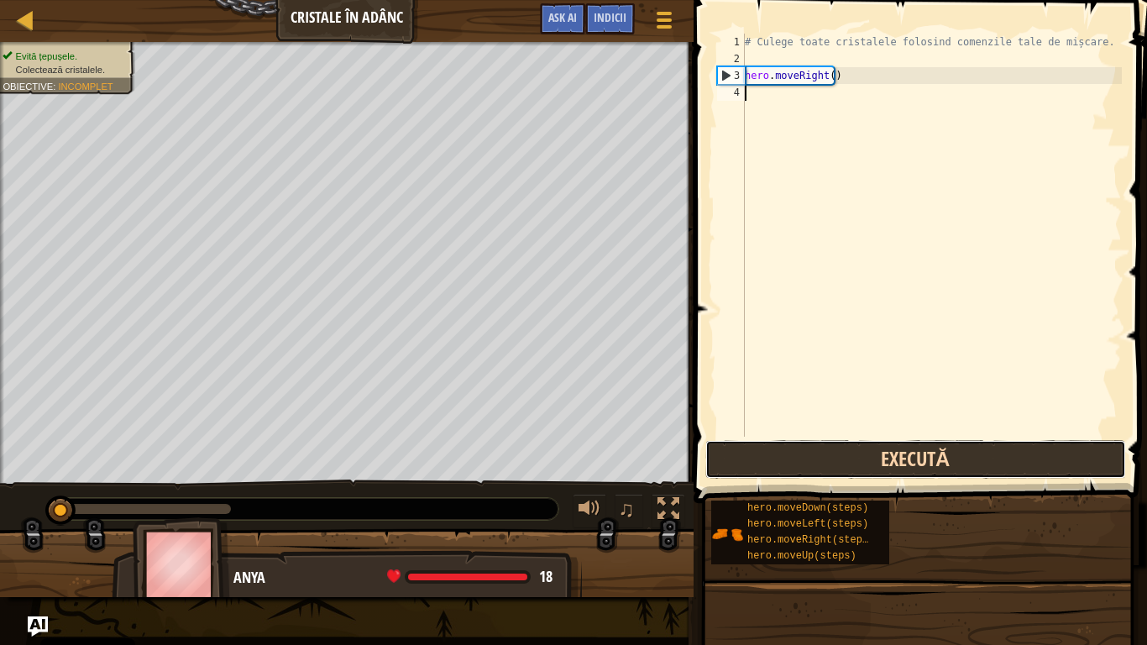
click at [959, 458] on button "Execută" at bounding box center [916, 459] width 421 height 39
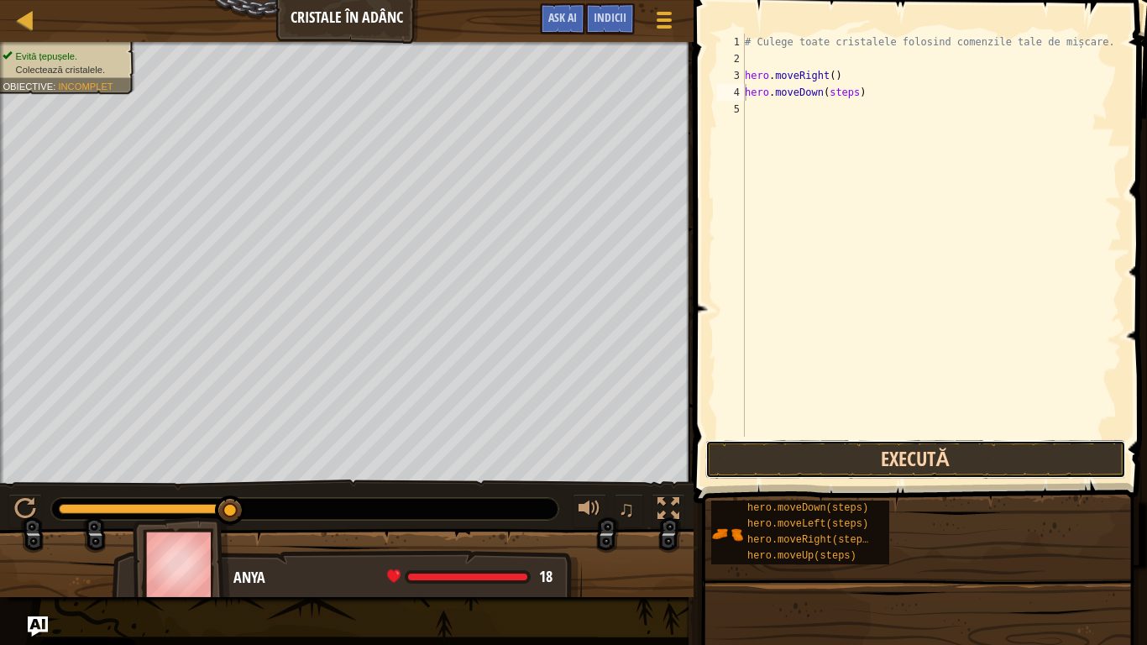
click at [973, 468] on button "Execută" at bounding box center [916, 459] width 421 height 39
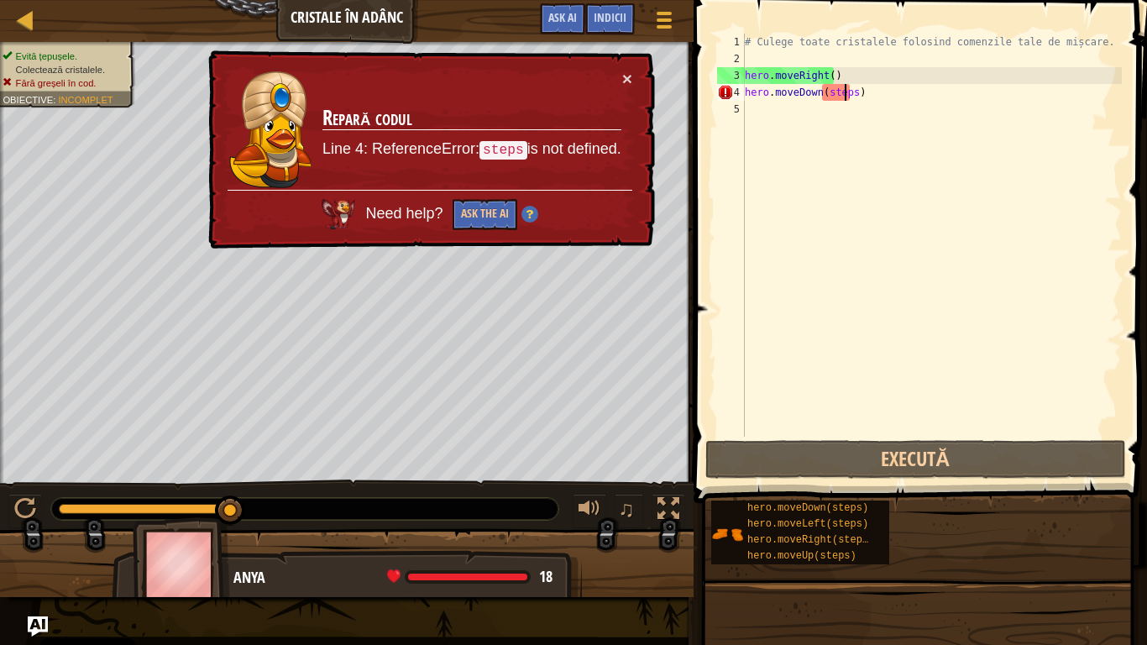
click at [847, 92] on div "# Culege toate cristalele folosind comenzile tale de mișcare. hero . moveRight …" at bounding box center [932, 252] width 380 height 437
click at [847, 93] on div "# Culege toate cristalele folosind comenzile tale de mișcare. hero . moveRight …" at bounding box center [932, 252] width 380 height 437
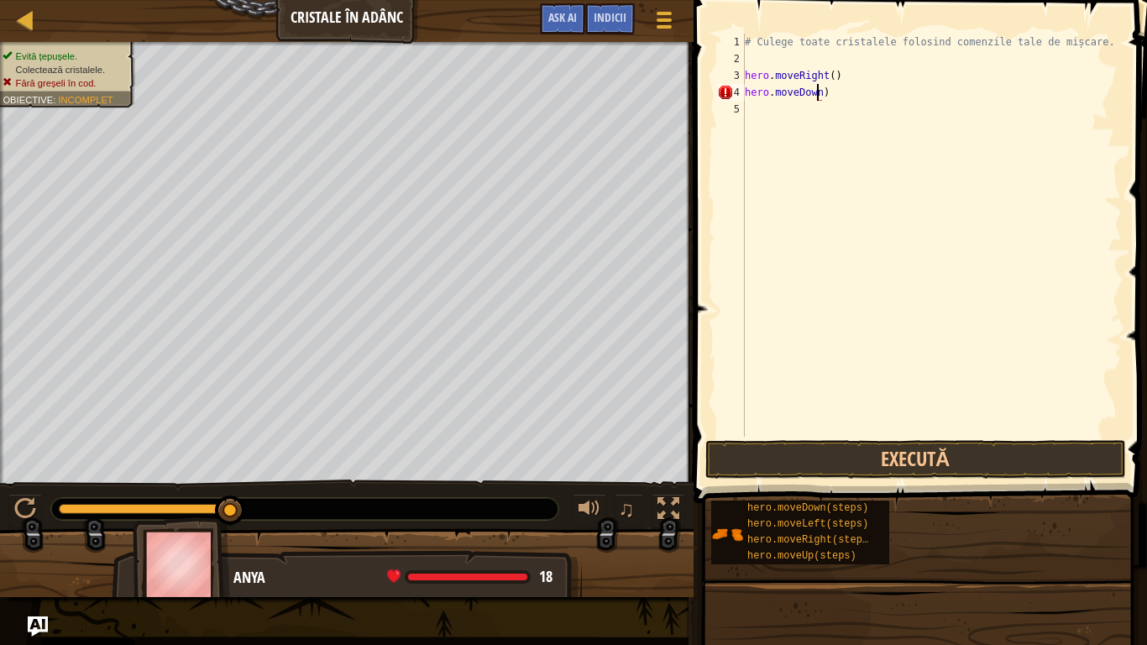
scroll to position [8, 6]
click at [1008, 464] on button "Execută" at bounding box center [916, 459] width 421 height 39
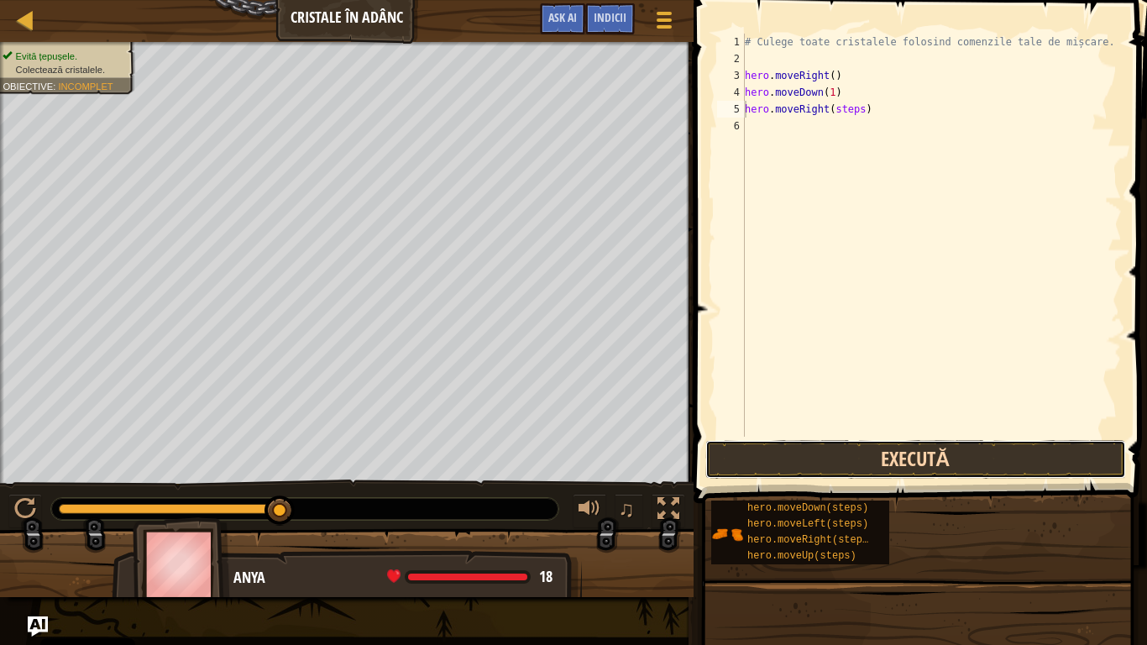
click at [938, 473] on button "Execută" at bounding box center [916, 459] width 421 height 39
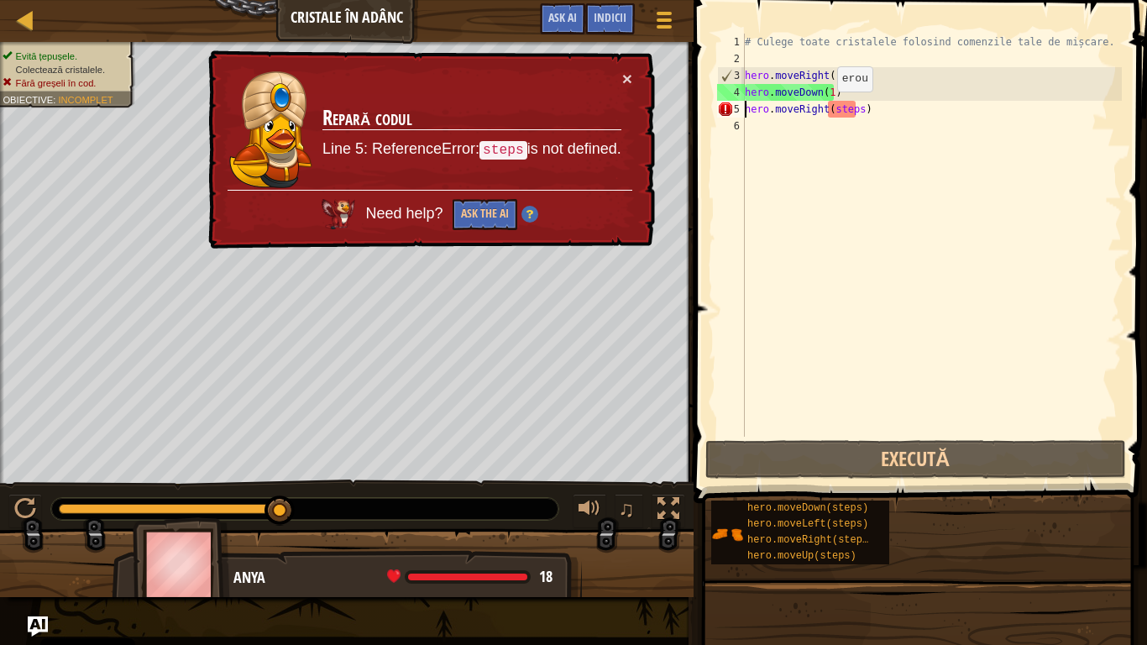
click at [823, 108] on div "# Culege toate cristalele folosind comenzile tale de mișcare. hero . moveRight …" at bounding box center [932, 252] width 380 height 437
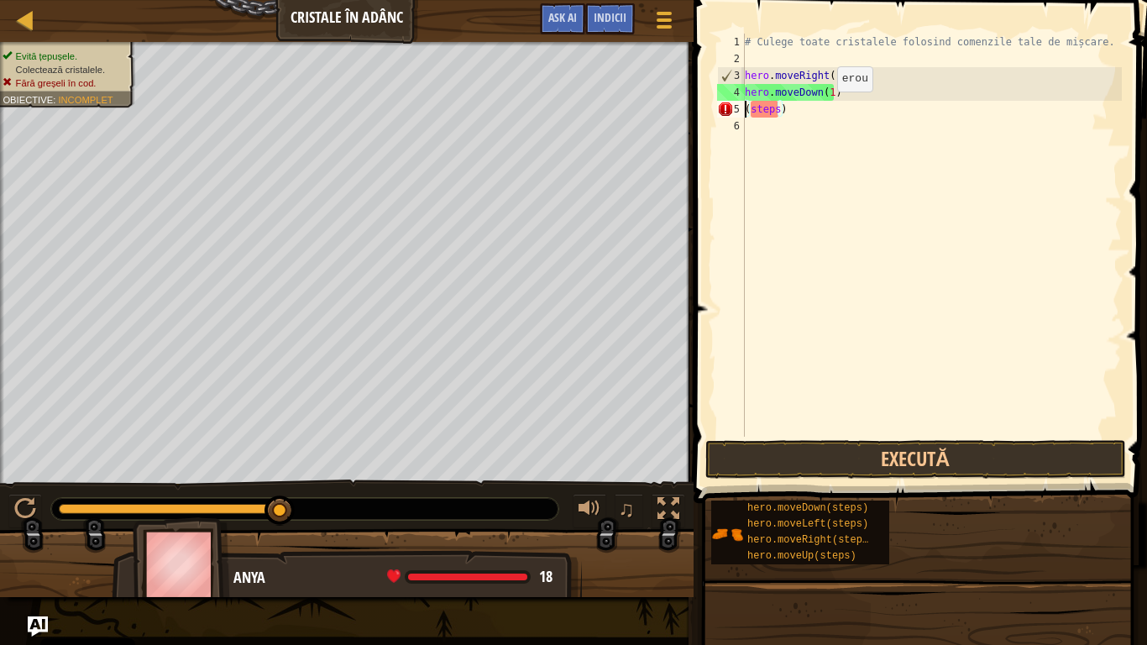
scroll to position [8, 3]
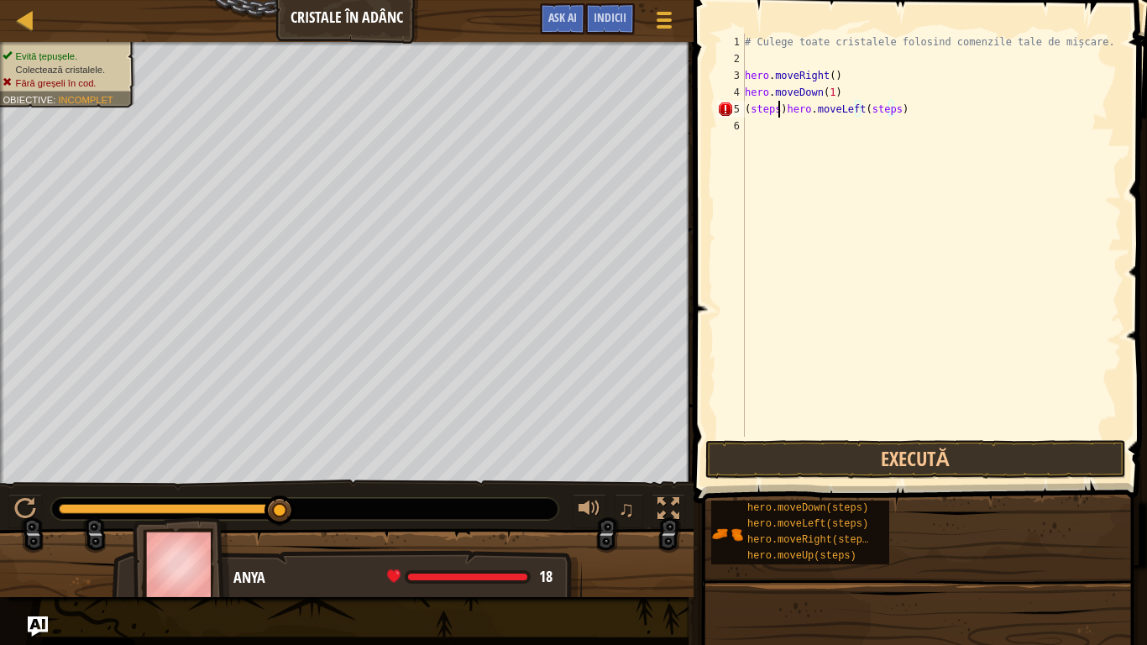
click at [779, 108] on div "# Culege toate cristalele folosind comenzile tale de mișcare. hero . moveRight …" at bounding box center [932, 252] width 380 height 437
click at [784, 110] on div "# Culege toate cristalele folosind comenzile tale de mișcare. hero . moveRight …" at bounding box center [932, 252] width 380 height 437
click at [838, 129] on div "# Culege toate cristalele folosind comenzile tale de mișcare. hero . moveRight …" at bounding box center [932, 252] width 380 height 437
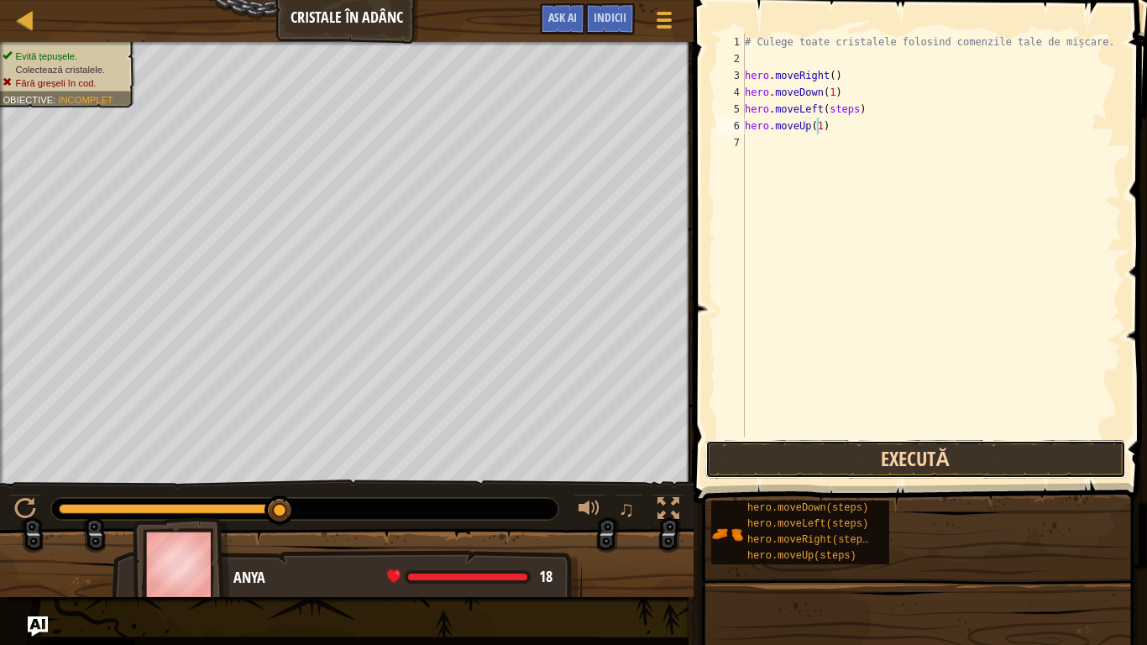
click at [938, 466] on button "Execută" at bounding box center [916, 459] width 421 height 39
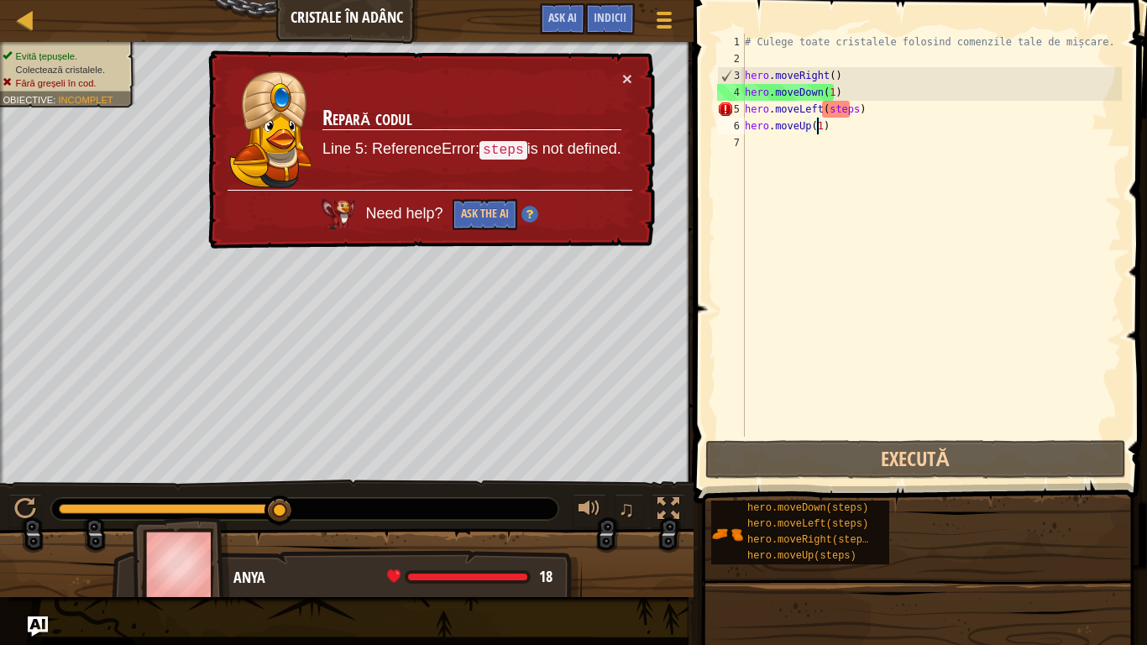
click at [848, 107] on div "# Culege toate cristalele folosind comenzile tale de mișcare. hero . moveRight …" at bounding box center [932, 252] width 380 height 437
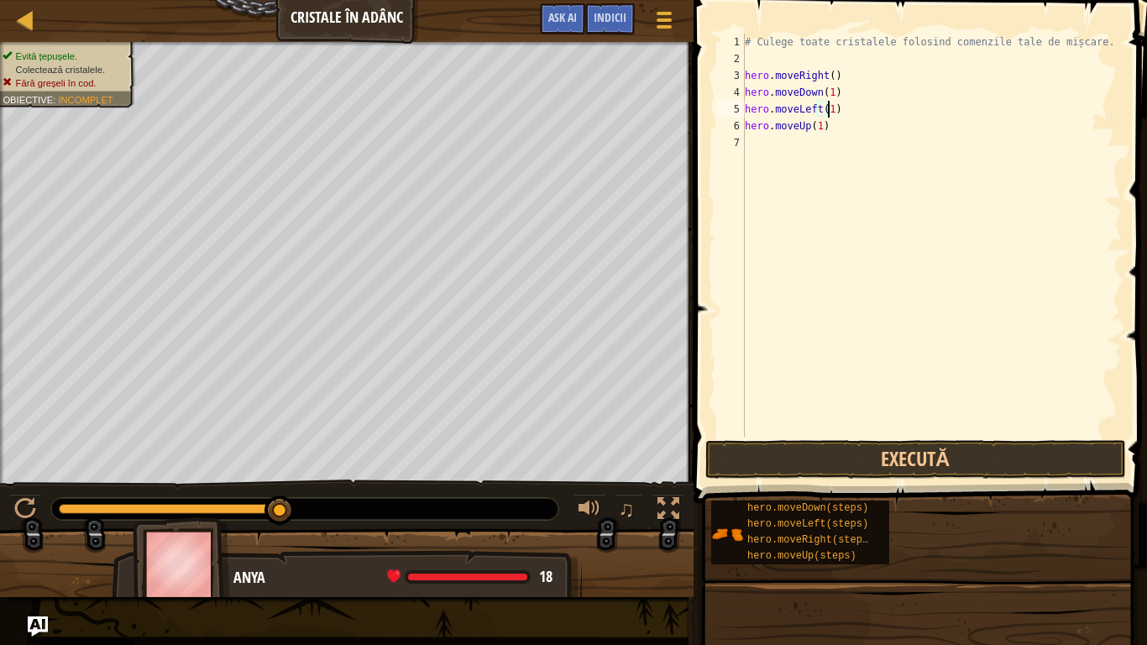
scroll to position [8, 6]
click at [982, 467] on button "Execută" at bounding box center [916, 459] width 421 height 39
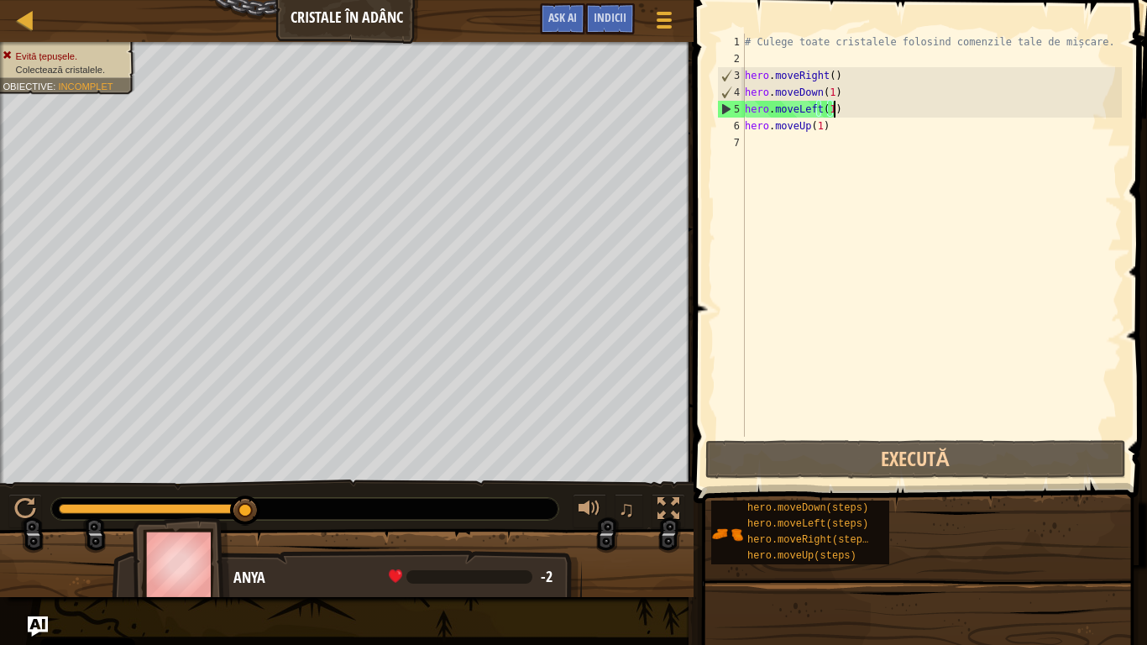
click at [843, 108] on div "# Culege toate cristalele folosind comenzile tale de mișcare. hero . moveRight …" at bounding box center [932, 252] width 380 height 437
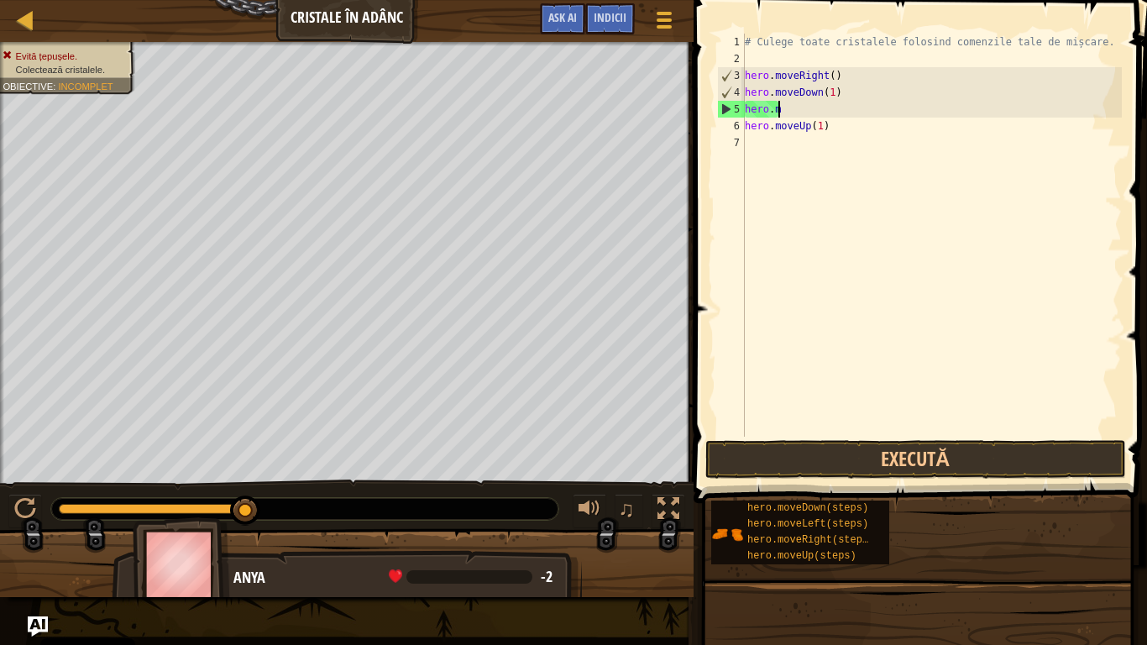
scroll to position [8, 2]
type textarea "h"
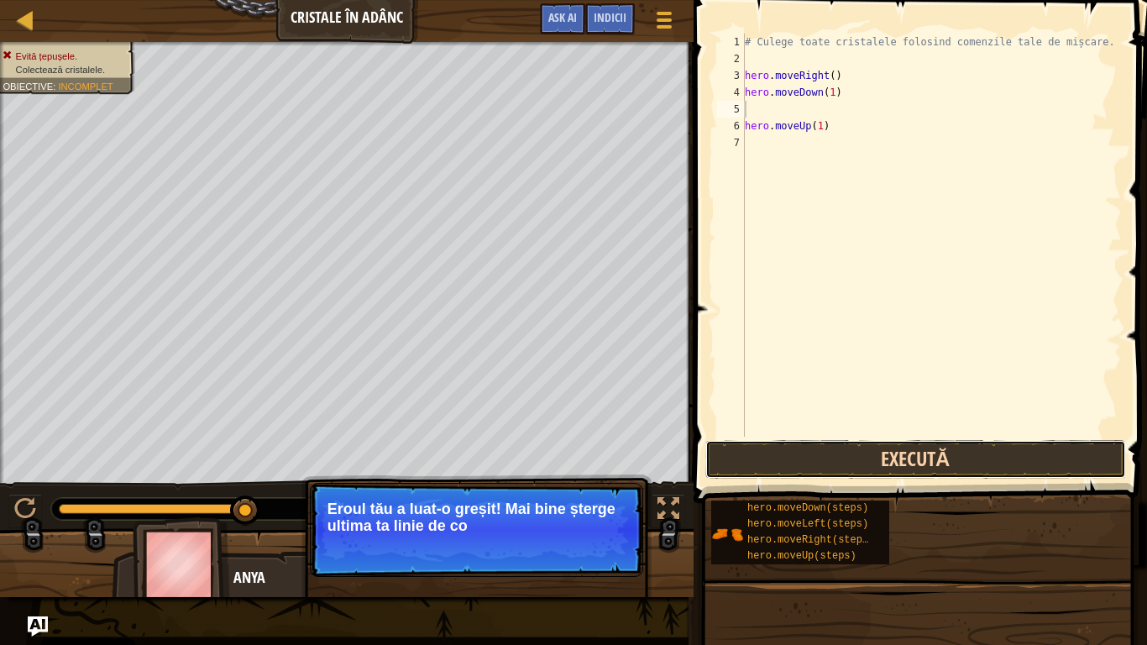
click at [926, 459] on button "Execută" at bounding box center [916, 459] width 421 height 39
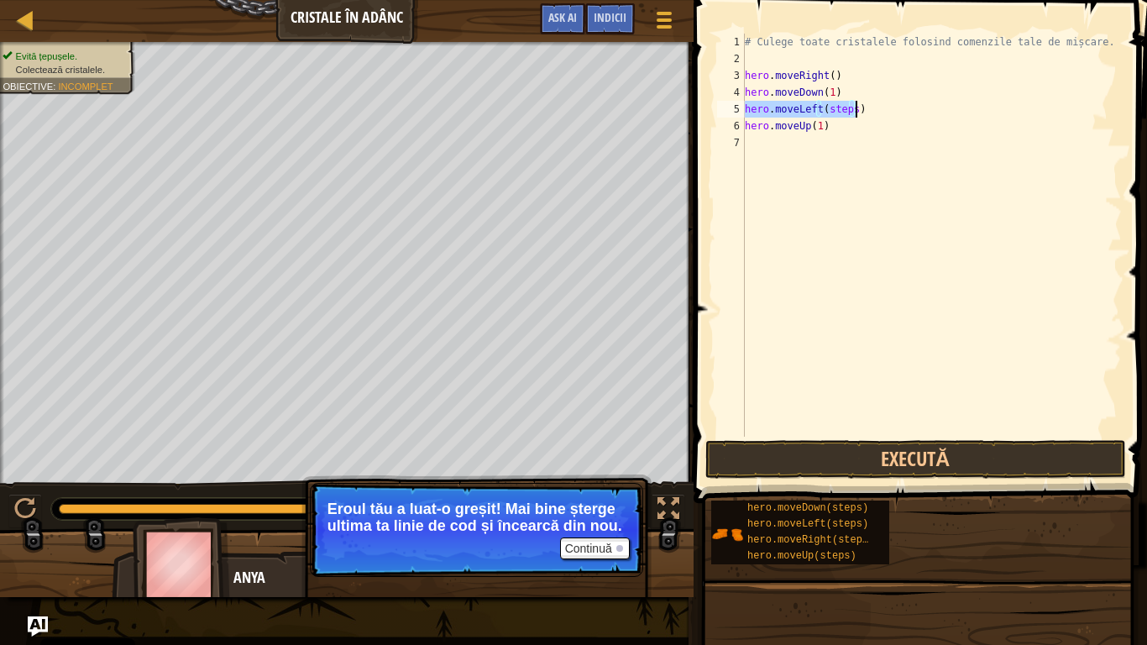
click at [847, 104] on div "# Culege toate cristalele folosind comenzile tale de mișcare. hero . moveRight …" at bounding box center [932, 235] width 380 height 403
drag, startPoint x: 1034, startPoint y: 439, endPoint x: 1036, endPoint y: 450, distance: 11.0
click at [1035, 441] on div "hero.moveLeft(1) 1 2 3 4 5 6 7 # Culege toate cristalele folosind comenzile tal…" at bounding box center [918, 284] width 459 height 553
click at [1036, 453] on button "Execută" at bounding box center [916, 459] width 421 height 39
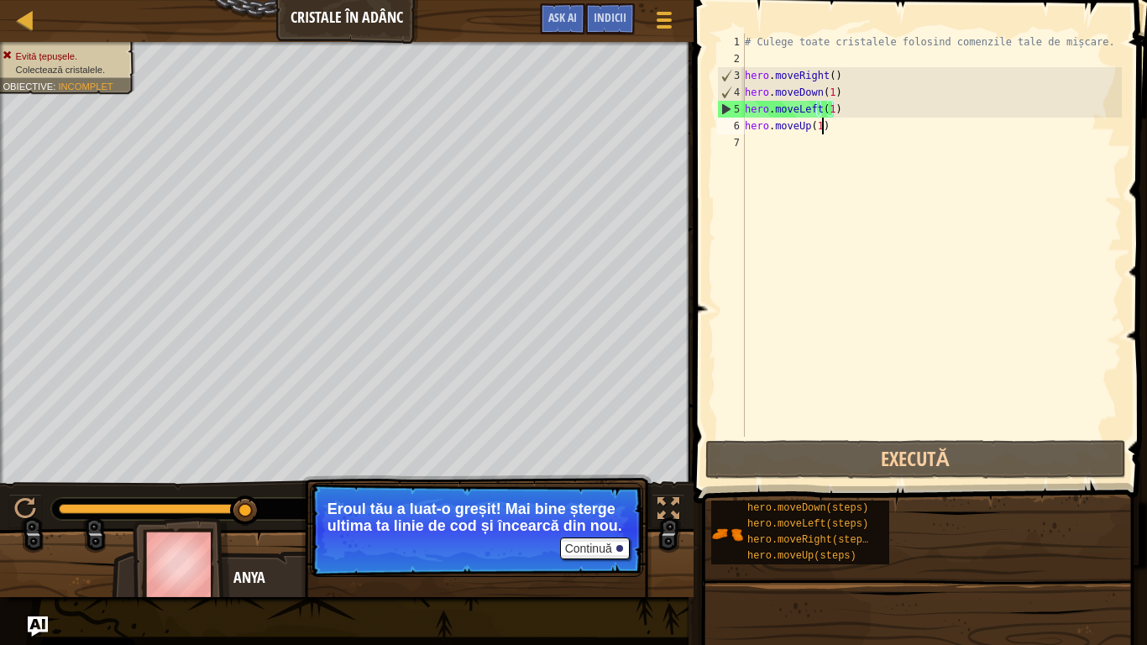
click at [830, 126] on div "# Culege toate cristalele folosind comenzile tale de mișcare. hero . moveRight …" at bounding box center [932, 252] width 380 height 437
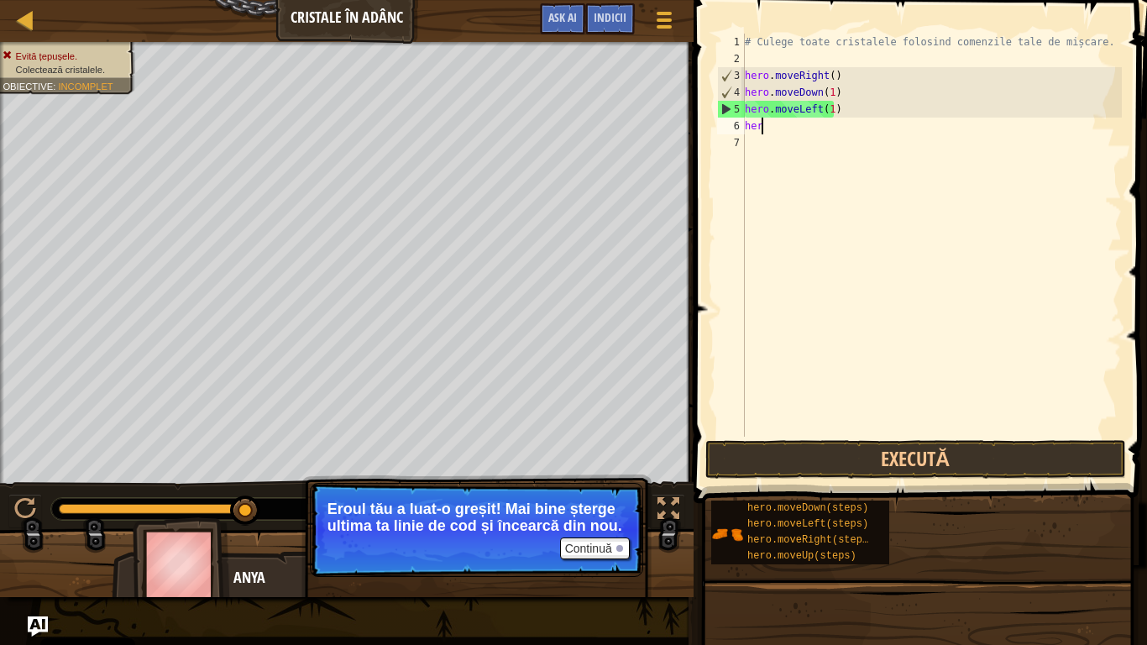
scroll to position [8, 0]
type textarea "h"
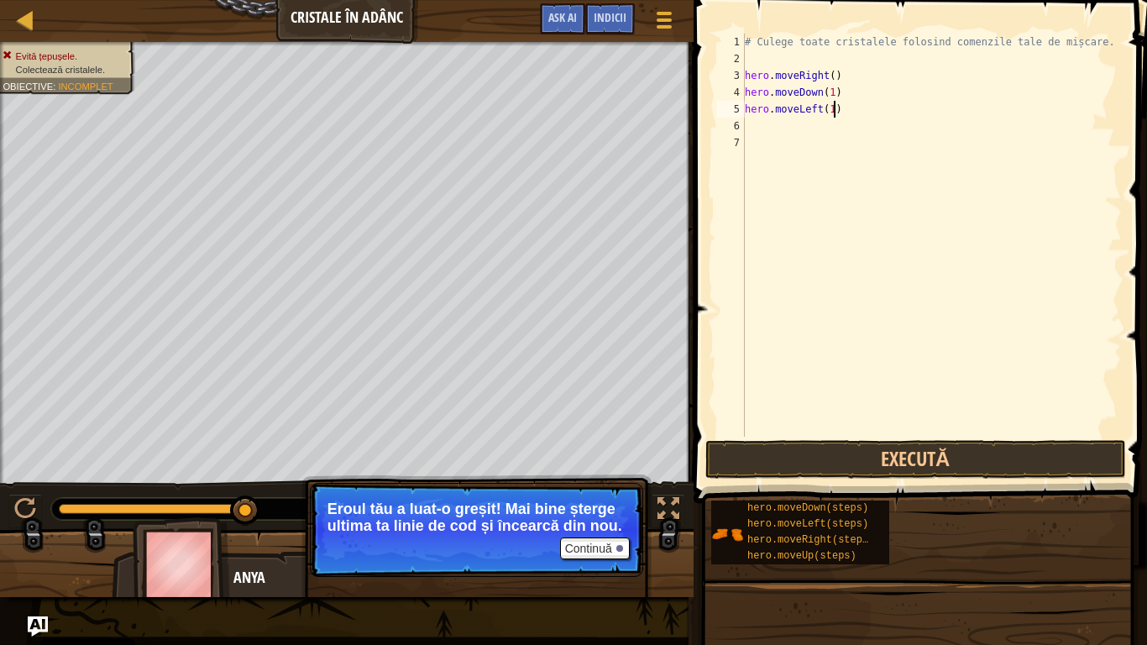
click at [838, 110] on div "# Culege toate cristalele folosind comenzile tale de mișcare. hero . moveRight …" at bounding box center [932, 252] width 380 height 437
type textarea "h"
click at [936, 454] on button "Execută" at bounding box center [916, 459] width 421 height 39
click at [838, 107] on div "# Culege toate cristalele folosind comenzile tale de mișcare. hero . moveRight …" at bounding box center [932, 235] width 380 height 403
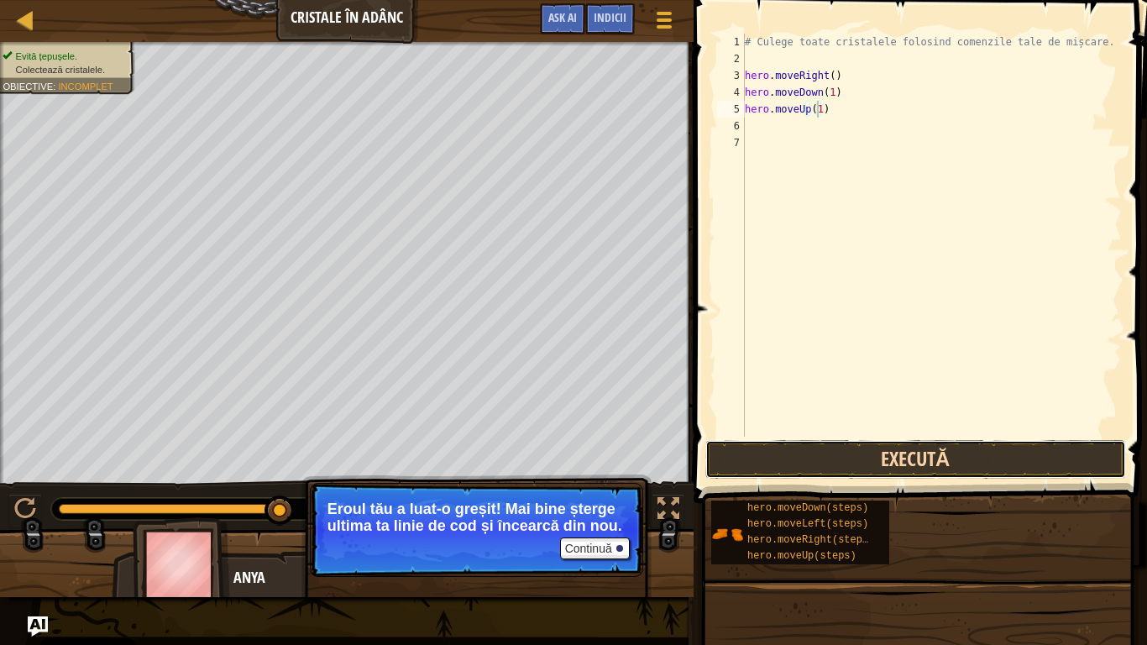
click at [973, 459] on button "Execută" at bounding box center [916, 459] width 421 height 39
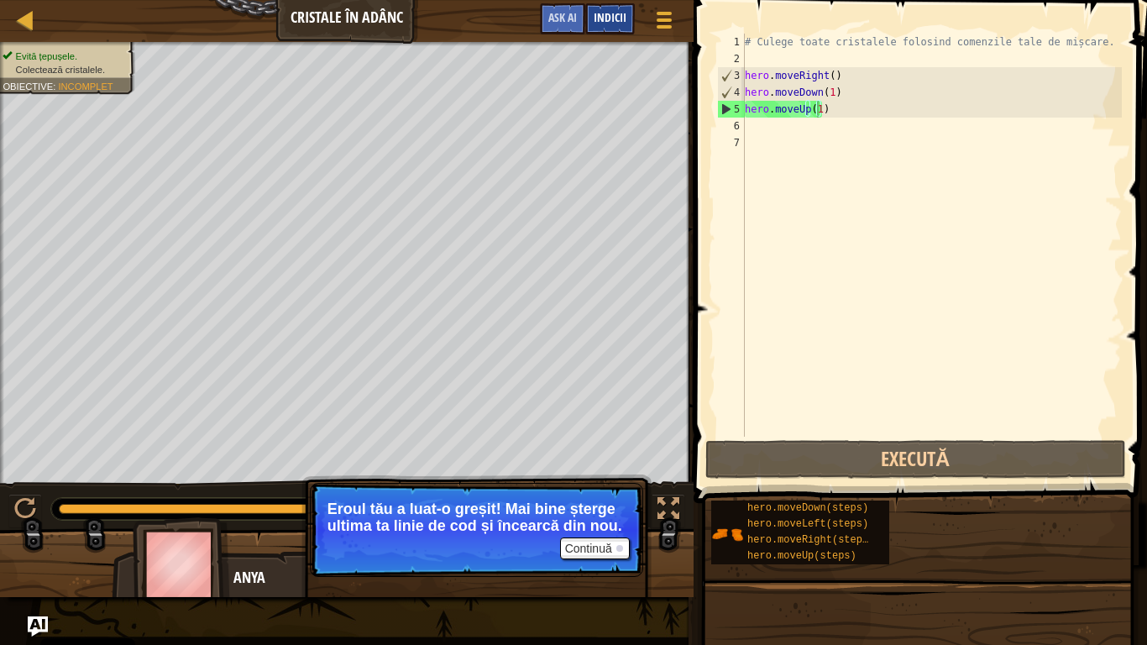
click at [622, 13] on span "Indicii" at bounding box center [610, 17] width 33 height 16
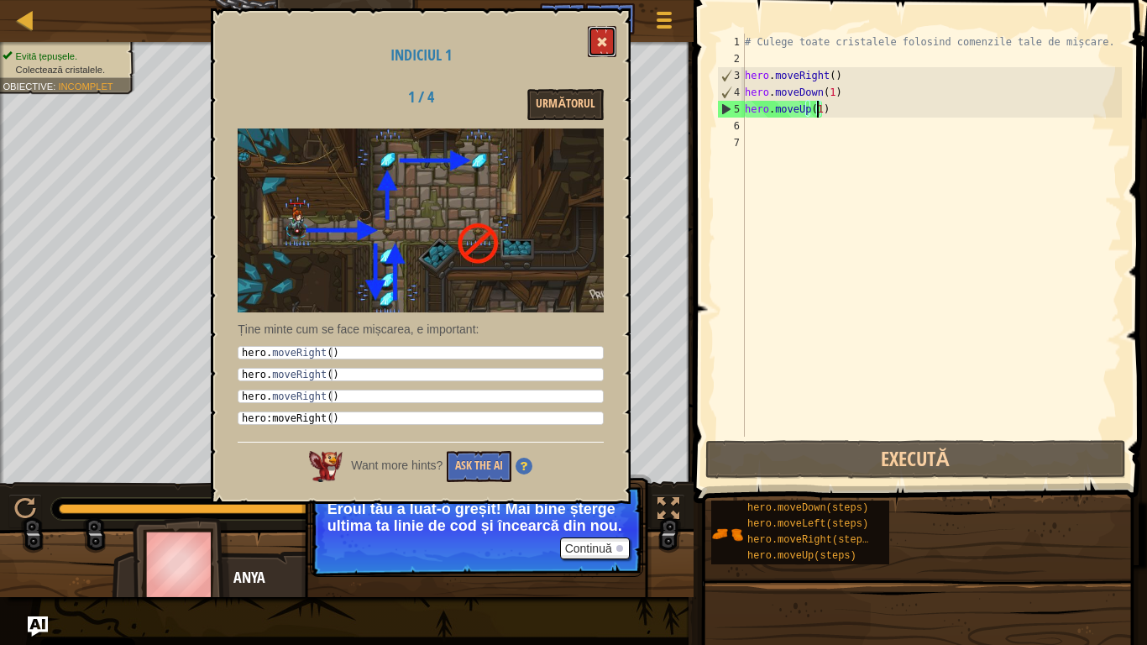
click at [604, 48] on span at bounding box center [602, 42] width 12 height 12
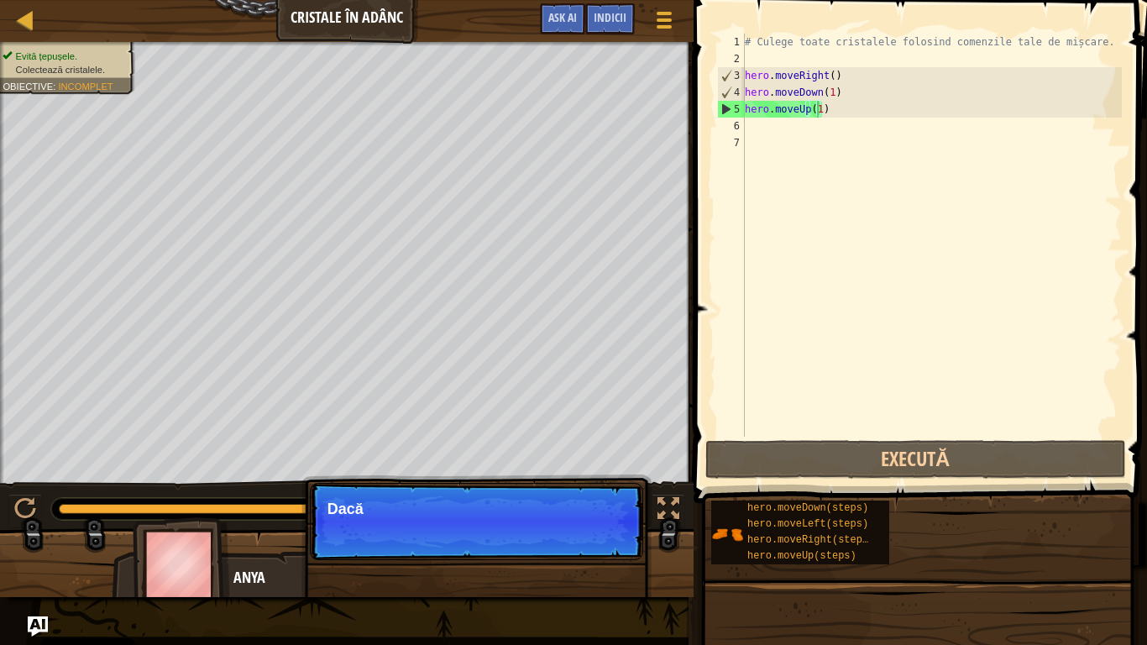
click at [846, 108] on div "# Culege toate cristalele folosind comenzile tale de mișcare. hero . moveRight …" at bounding box center [932, 252] width 380 height 437
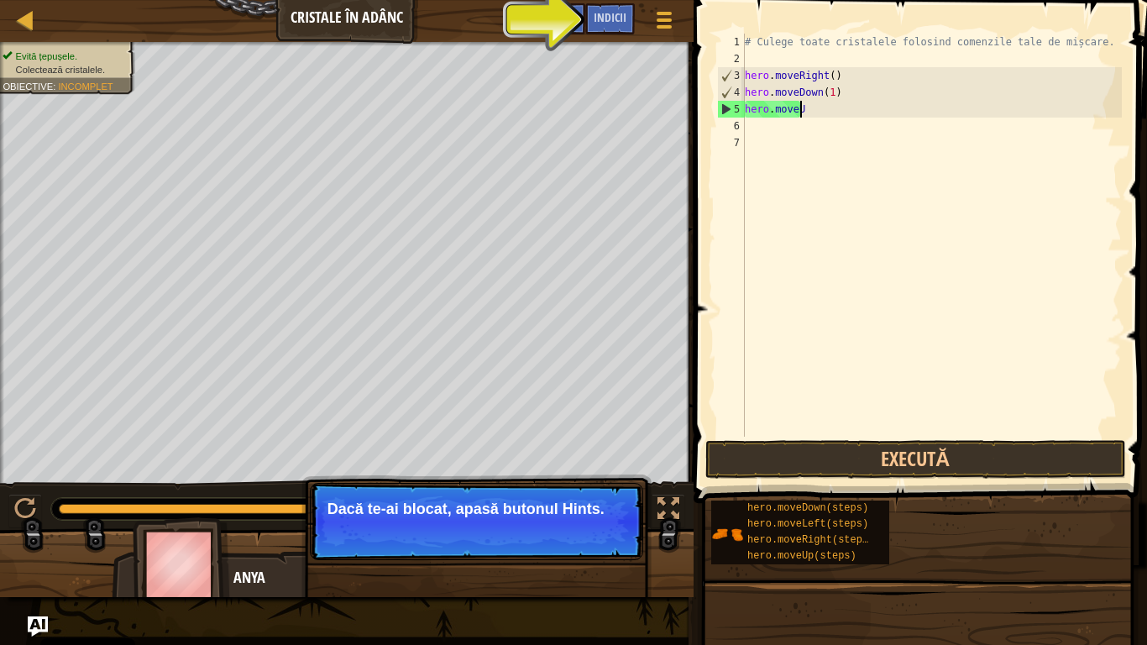
scroll to position [8, 2]
type textarea "h"
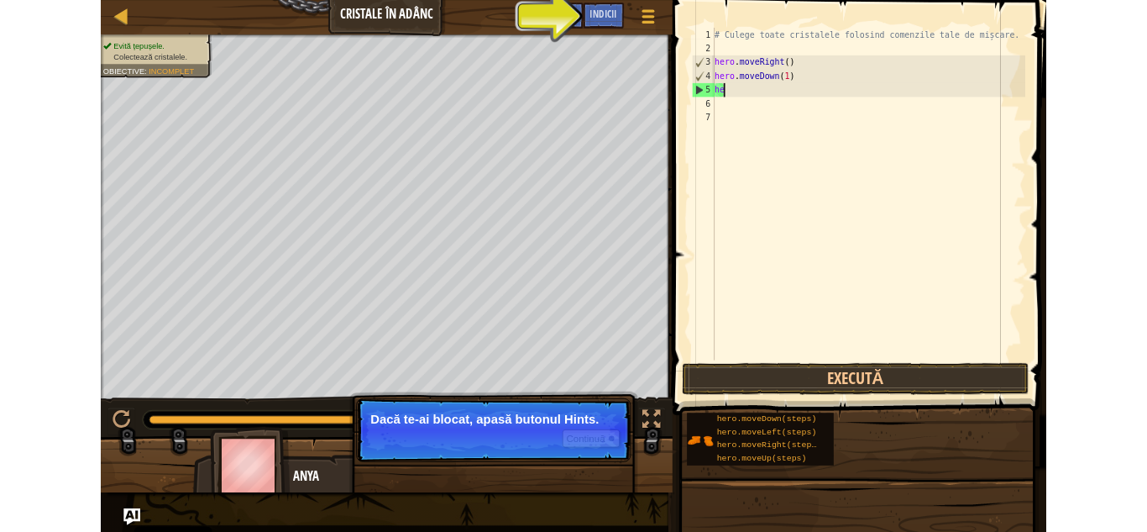
scroll to position [8, 0]
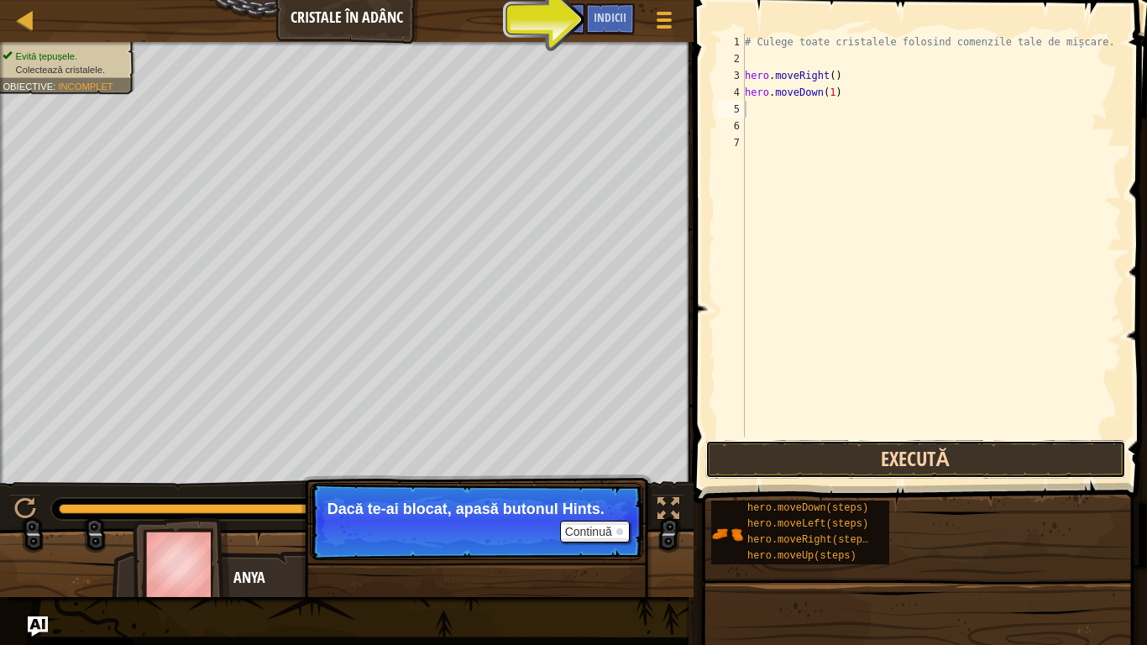
click at [996, 450] on button "Execută" at bounding box center [916, 459] width 421 height 39
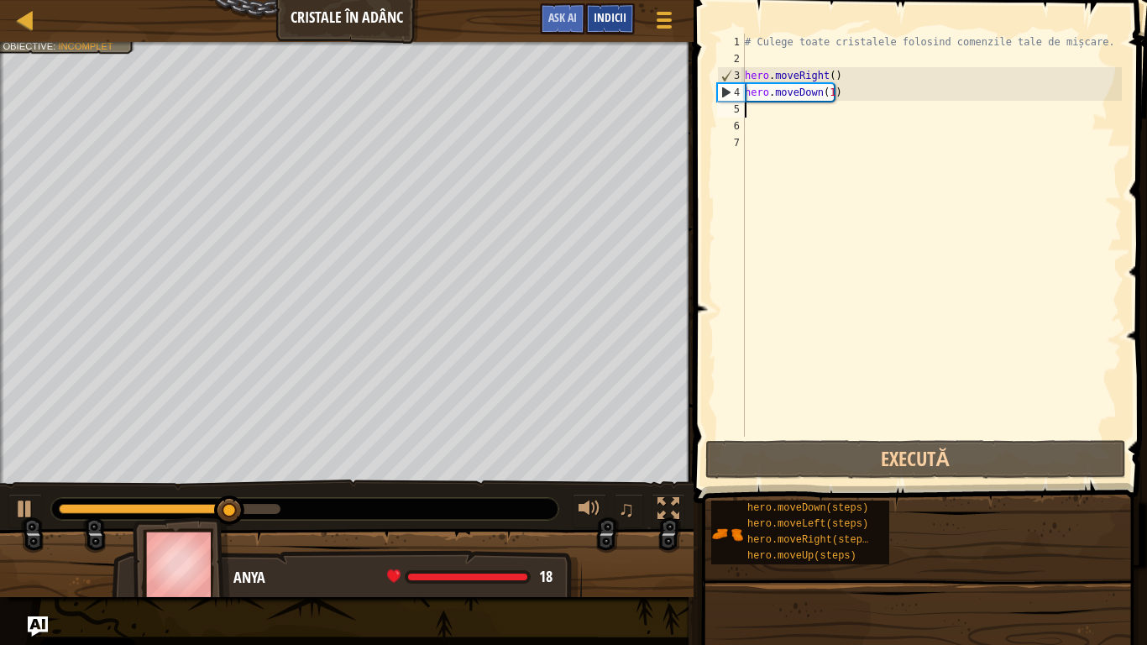
click at [616, 26] on div "Indicii" at bounding box center [610, 18] width 50 height 31
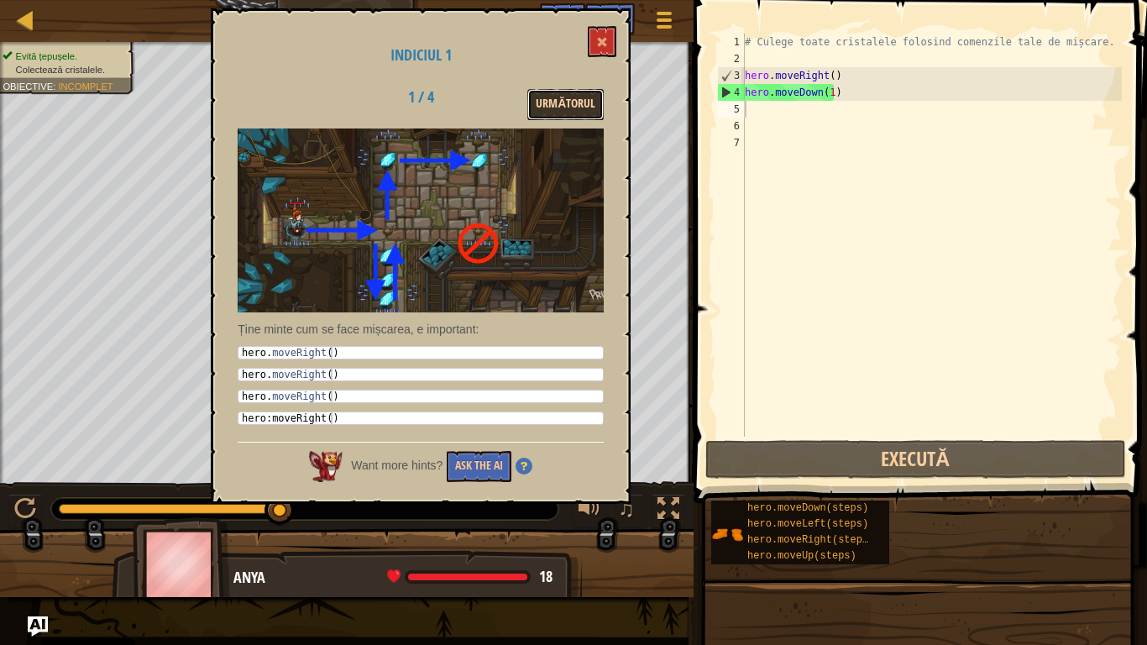
click at [574, 91] on button "Următorul" at bounding box center [565, 104] width 76 height 31
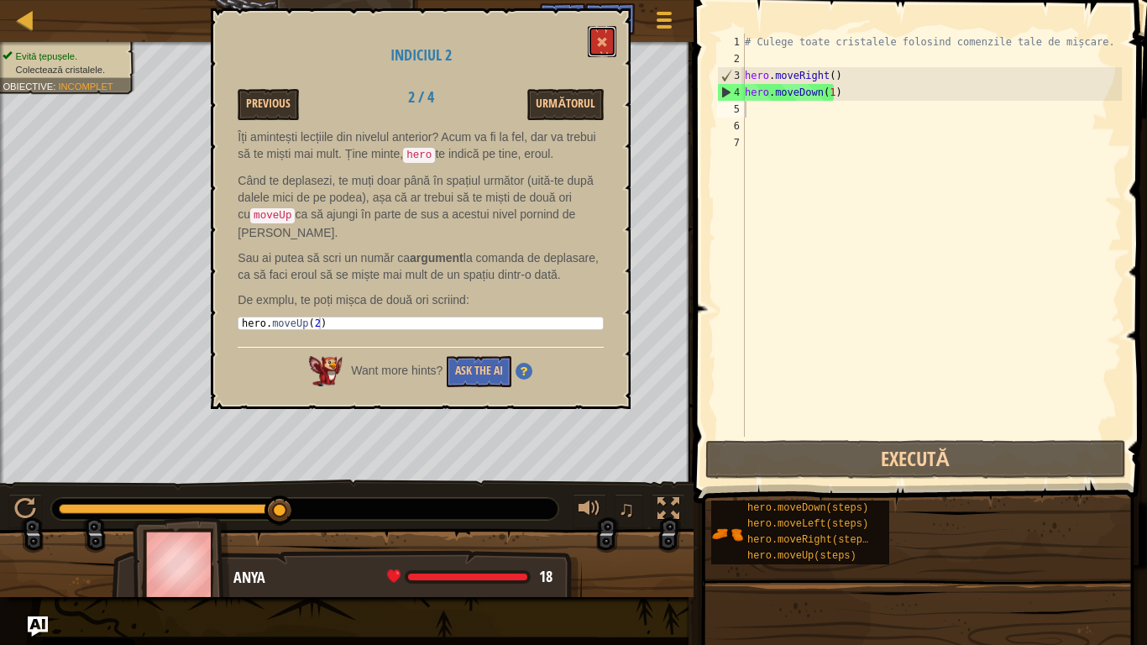
click at [608, 42] on span at bounding box center [602, 42] width 12 height 12
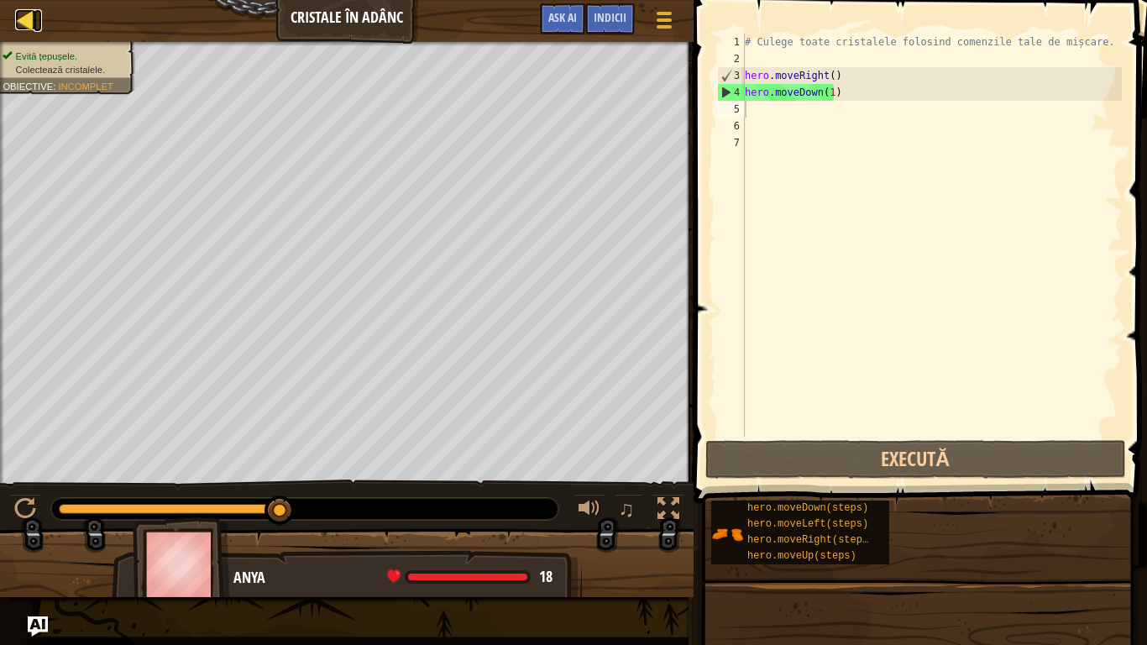
click at [29, 18] on div at bounding box center [25, 19] width 21 height 21
select select "ro"
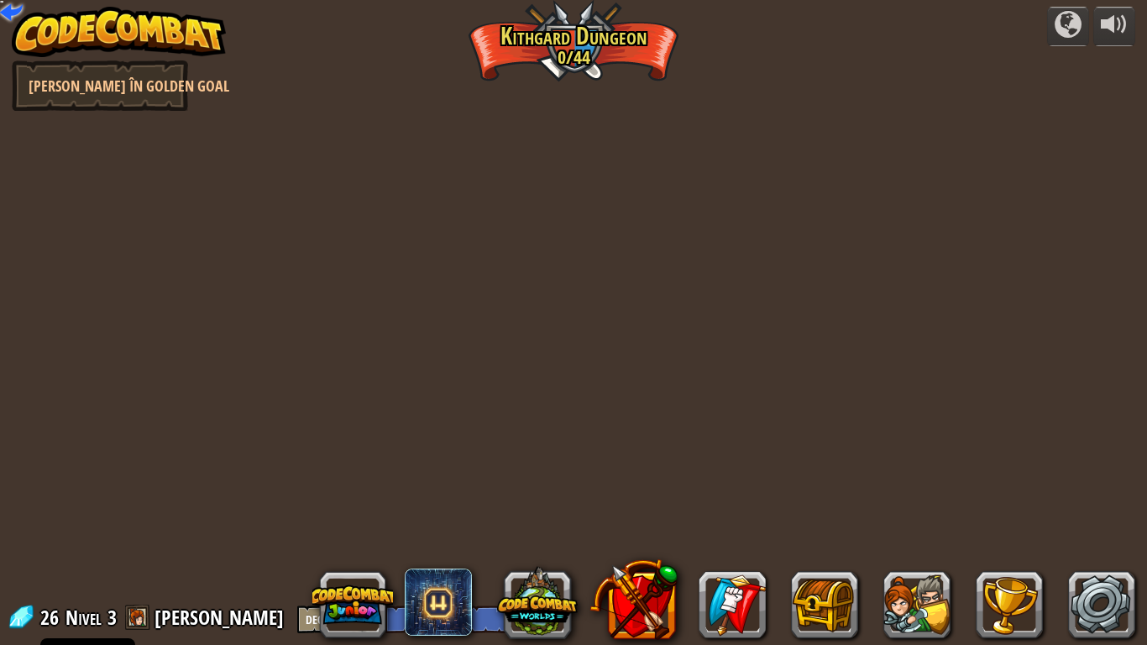
select select "ro"
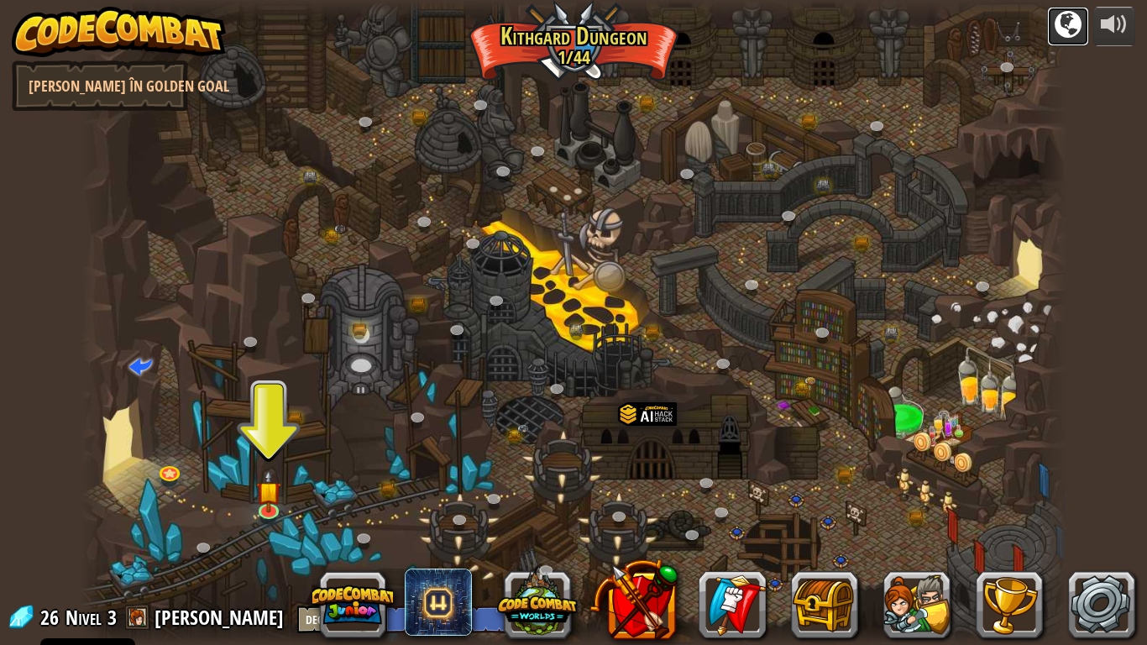
click at [1075, 20] on div at bounding box center [1068, 24] width 27 height 27
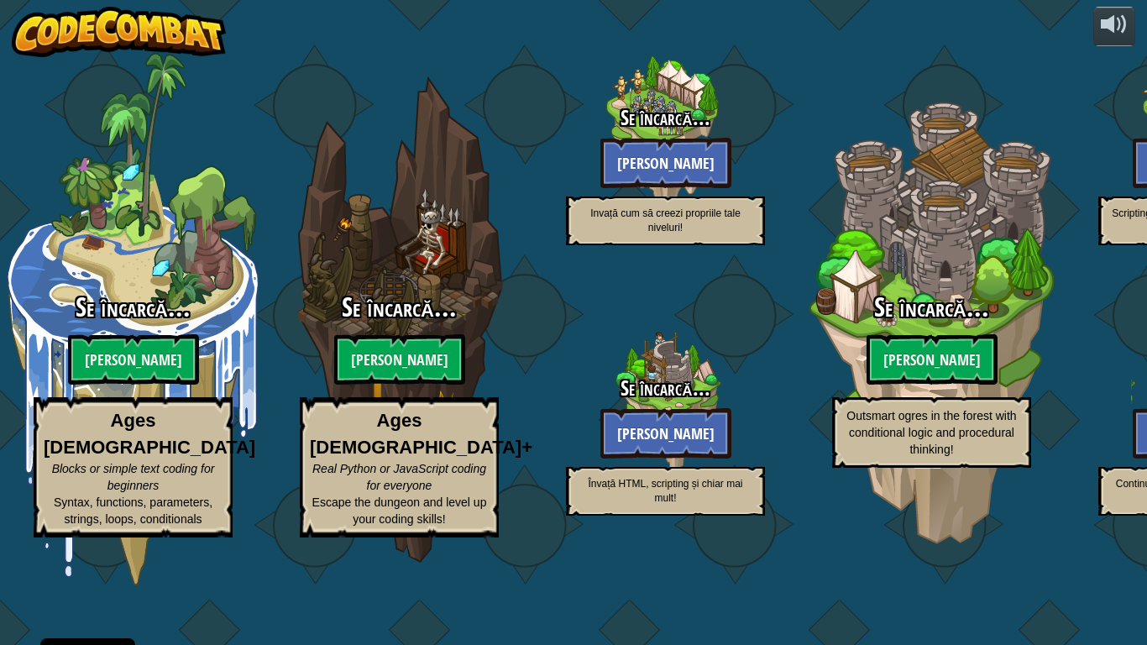
select select "ro"
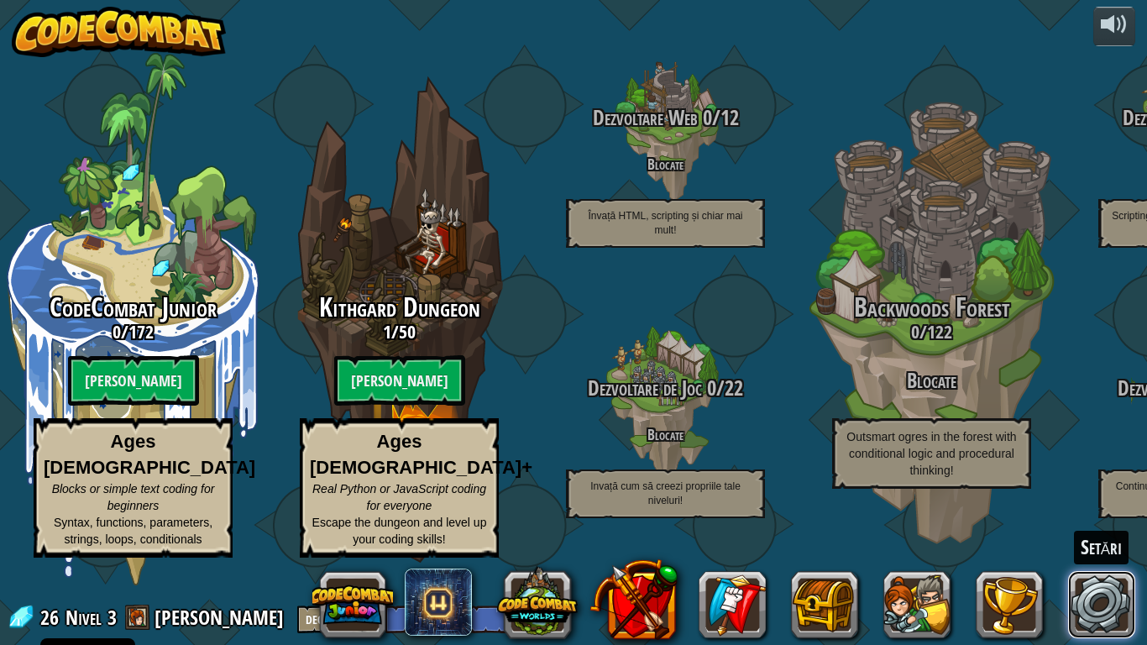
click at [1110, 531] on link at bounding box center [1101, 604] width 67 height 67
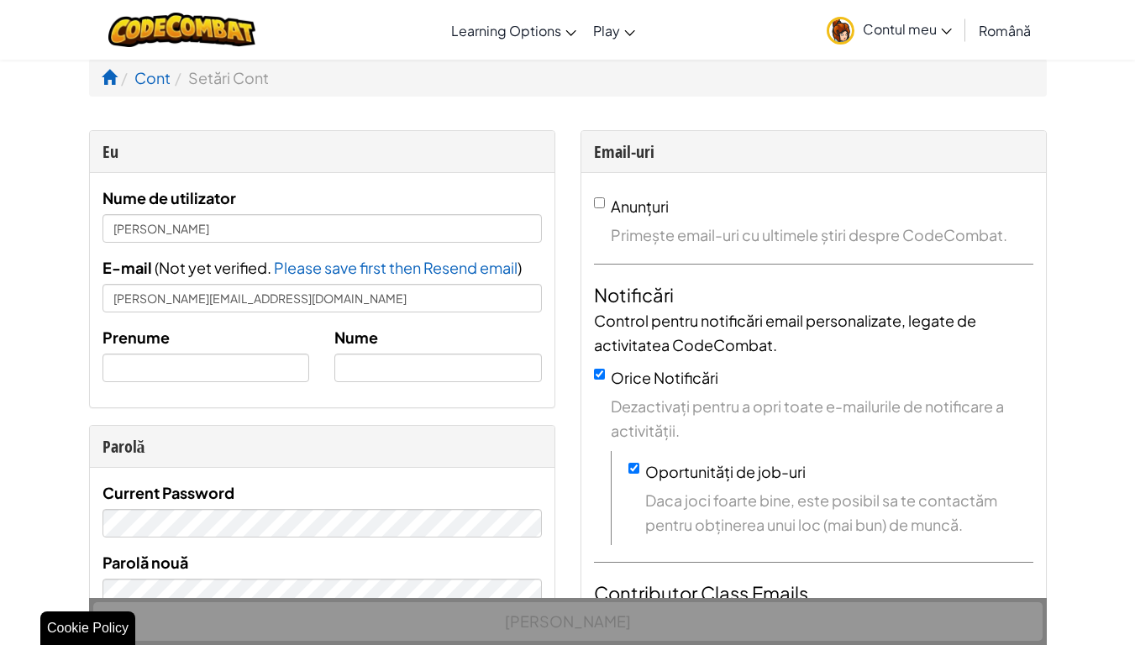
click at [546, 531] on div "[PERSON_NAME]" at bounding box center [567, 621] width 957 height 47
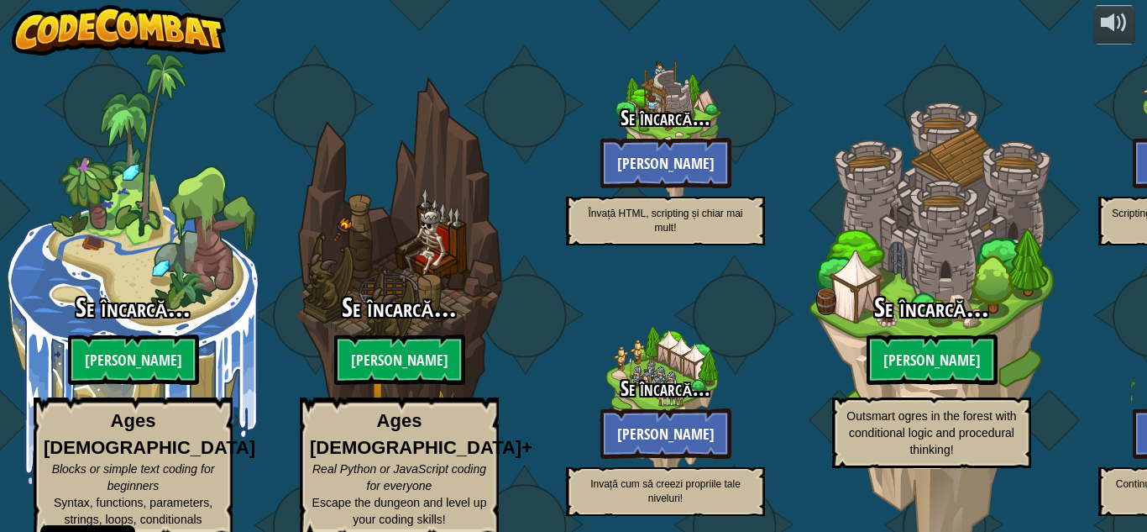
select select "ro"
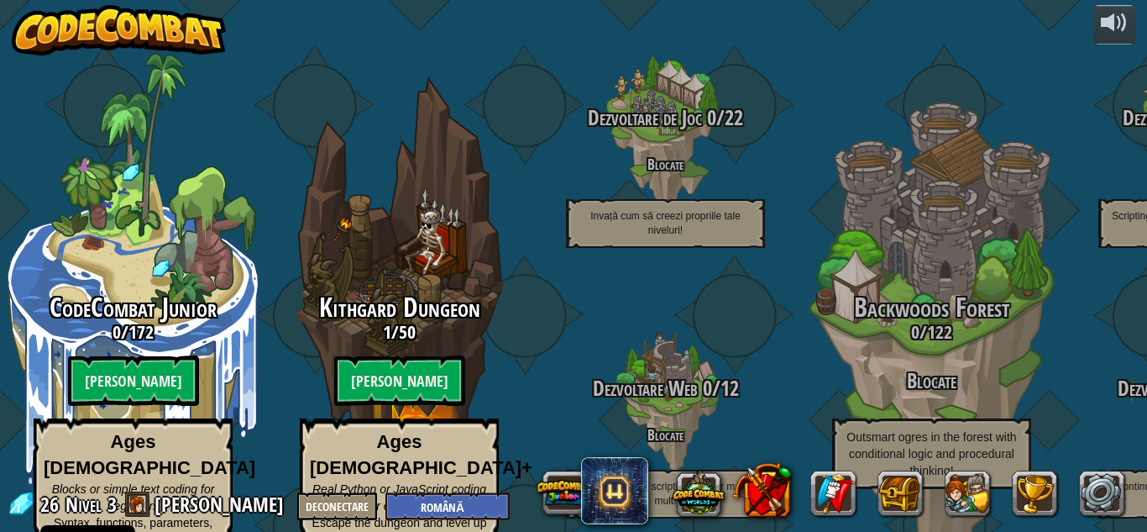
select select "ro"
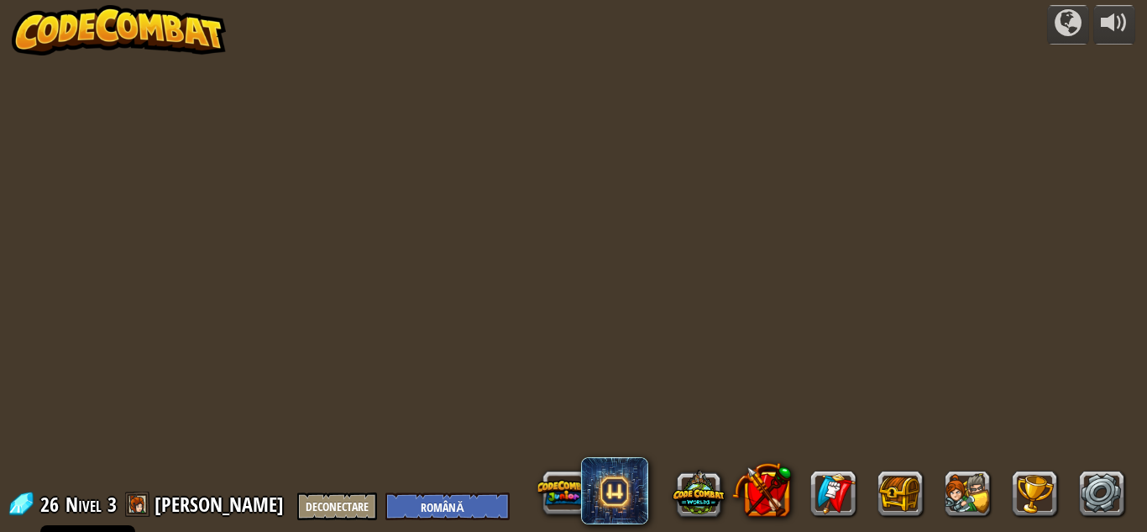
select select "ro"
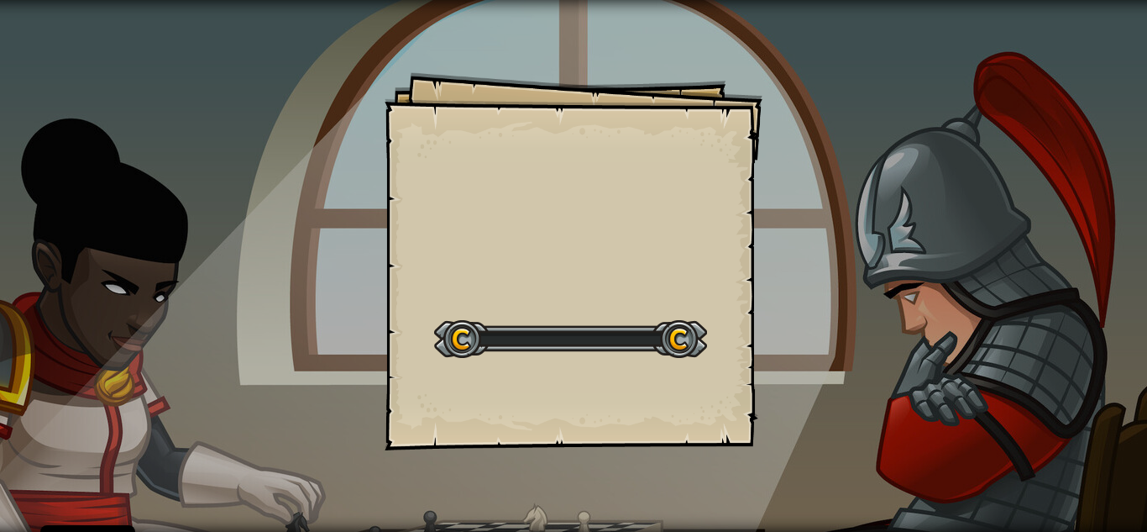
select select "ro"
